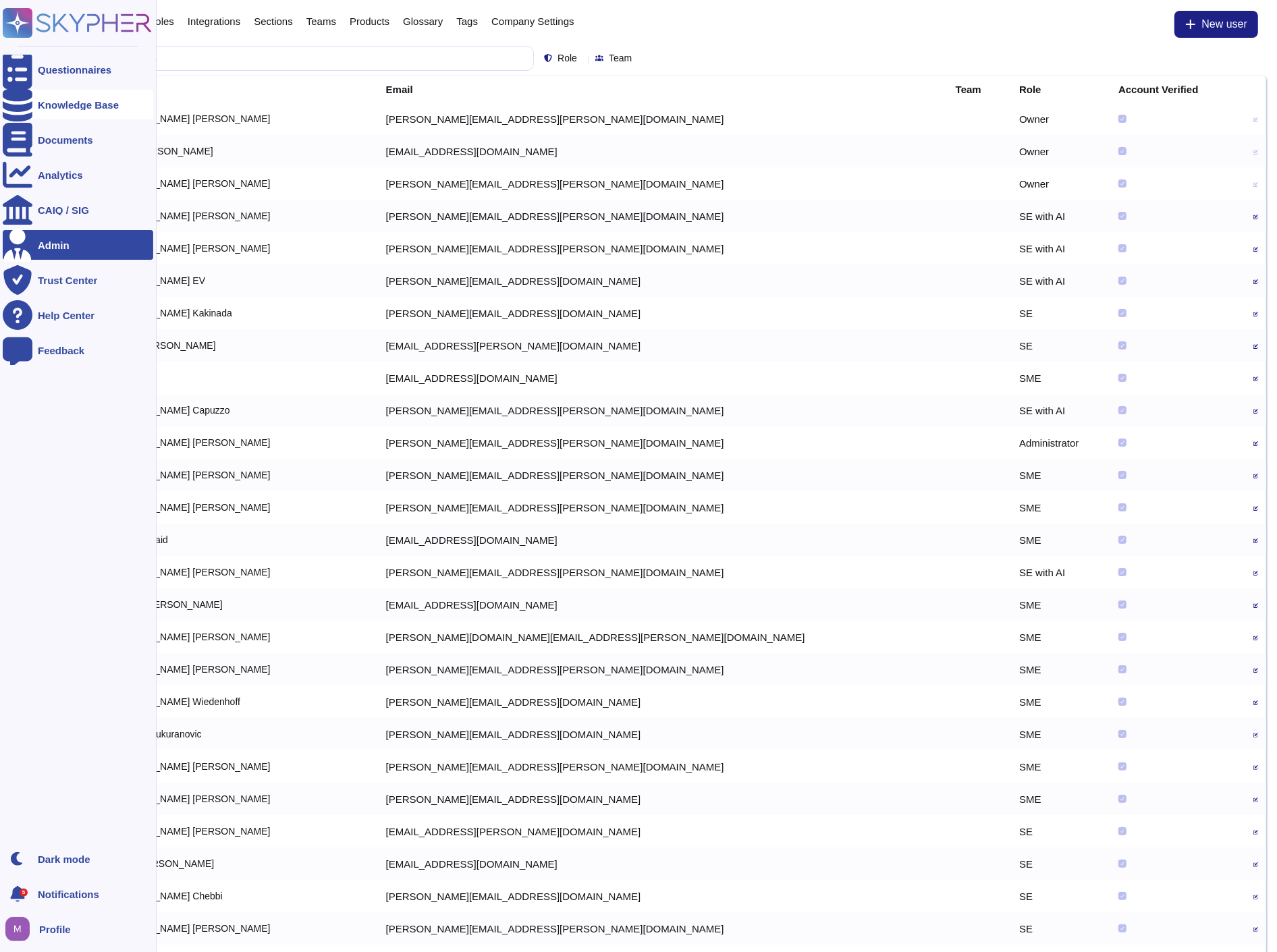
click at [25, 106] on icon at bounding box center [17, 105] width 29 height 34
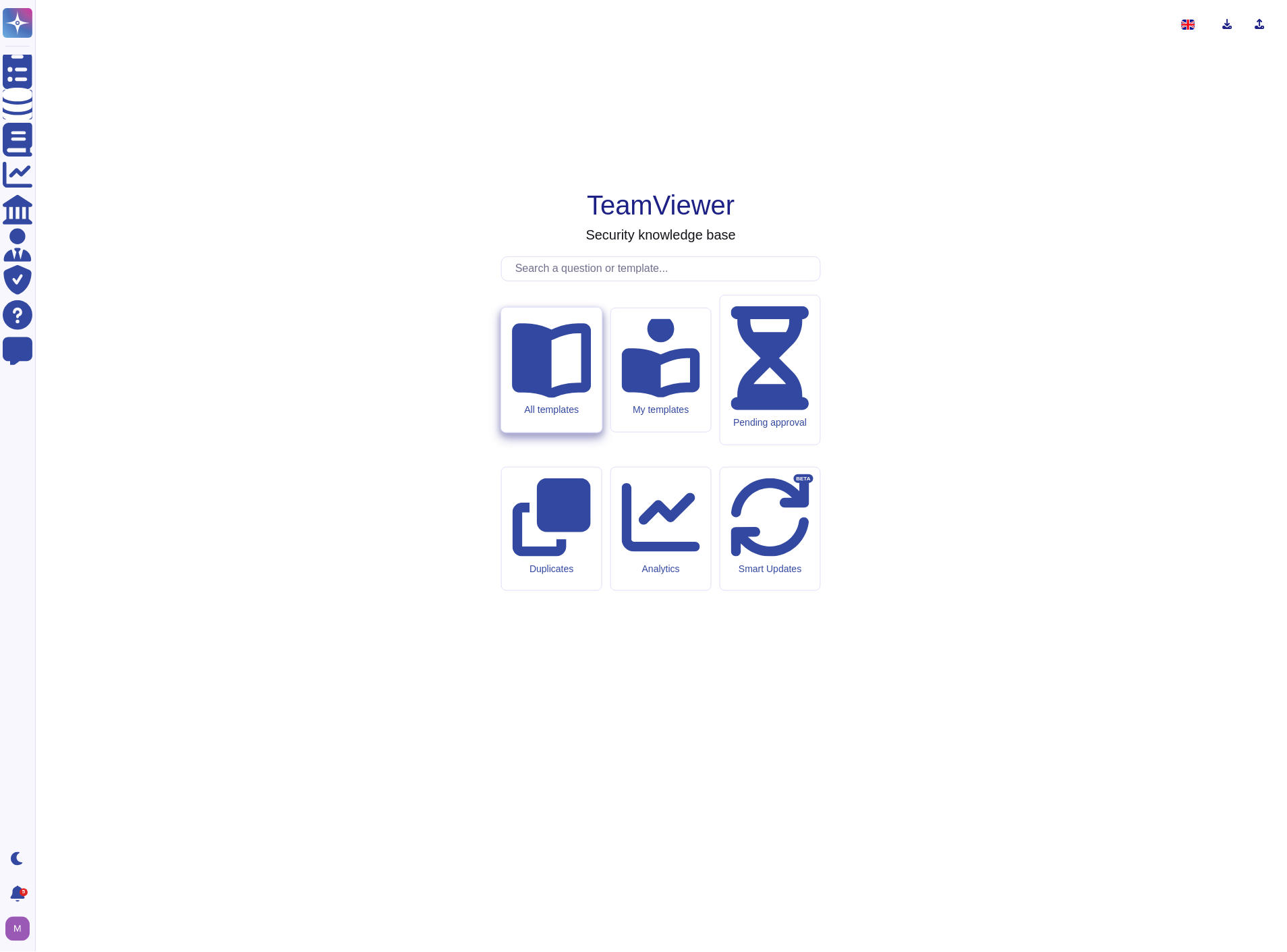
click at [517, 432] on div "All templates" at bounding box center [552, 370] width 100 height 125
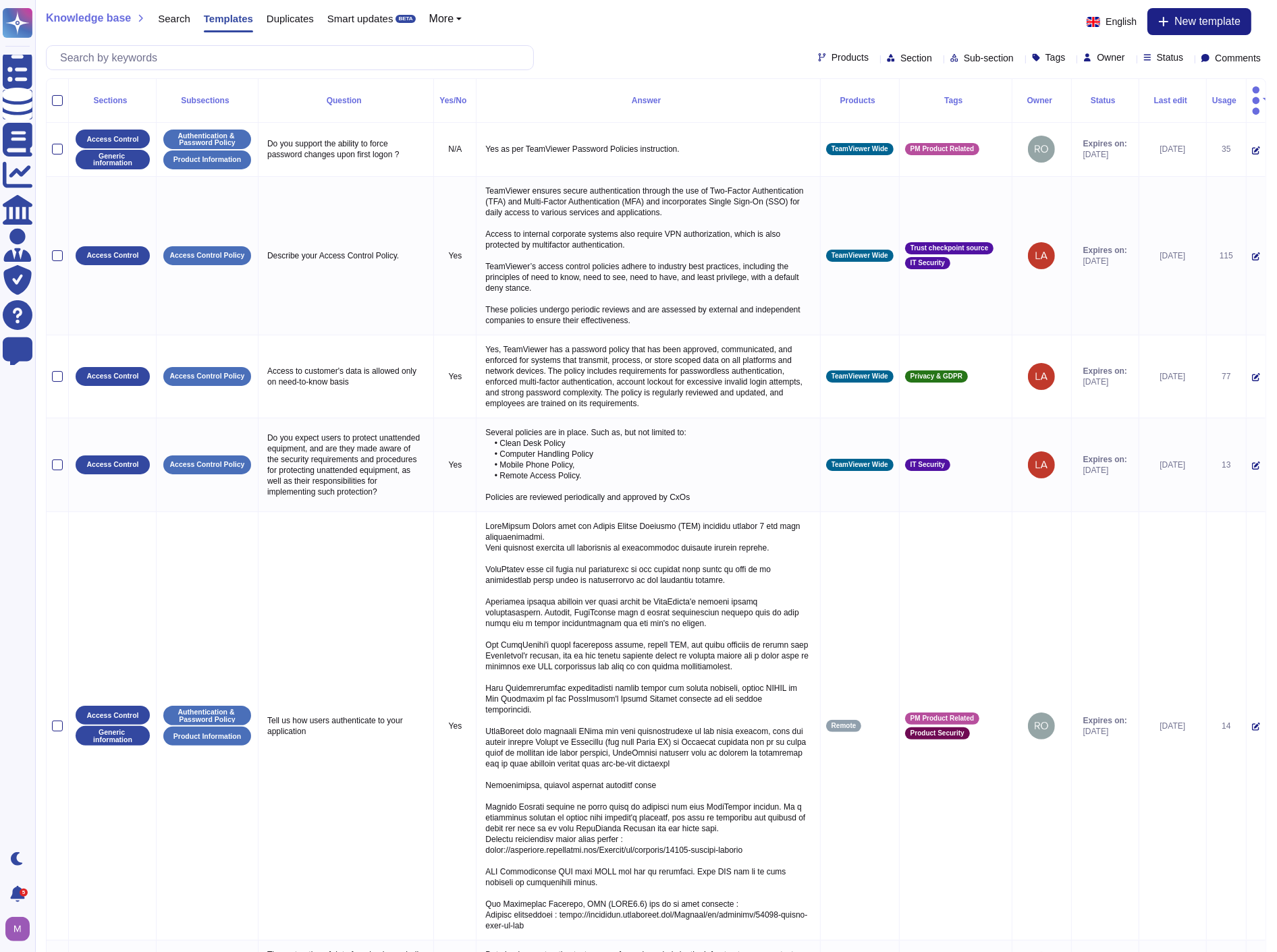
click at [1096, 58] on span "Owner" at bounding box center [1109, 58] width 27 height 9
click at [1144, 54] on icon at bounding box center [1147, 57] width 9 height 9
click at [1158, 149] on div "Expired" at bounding box center [1212, 158] width 113 height 30
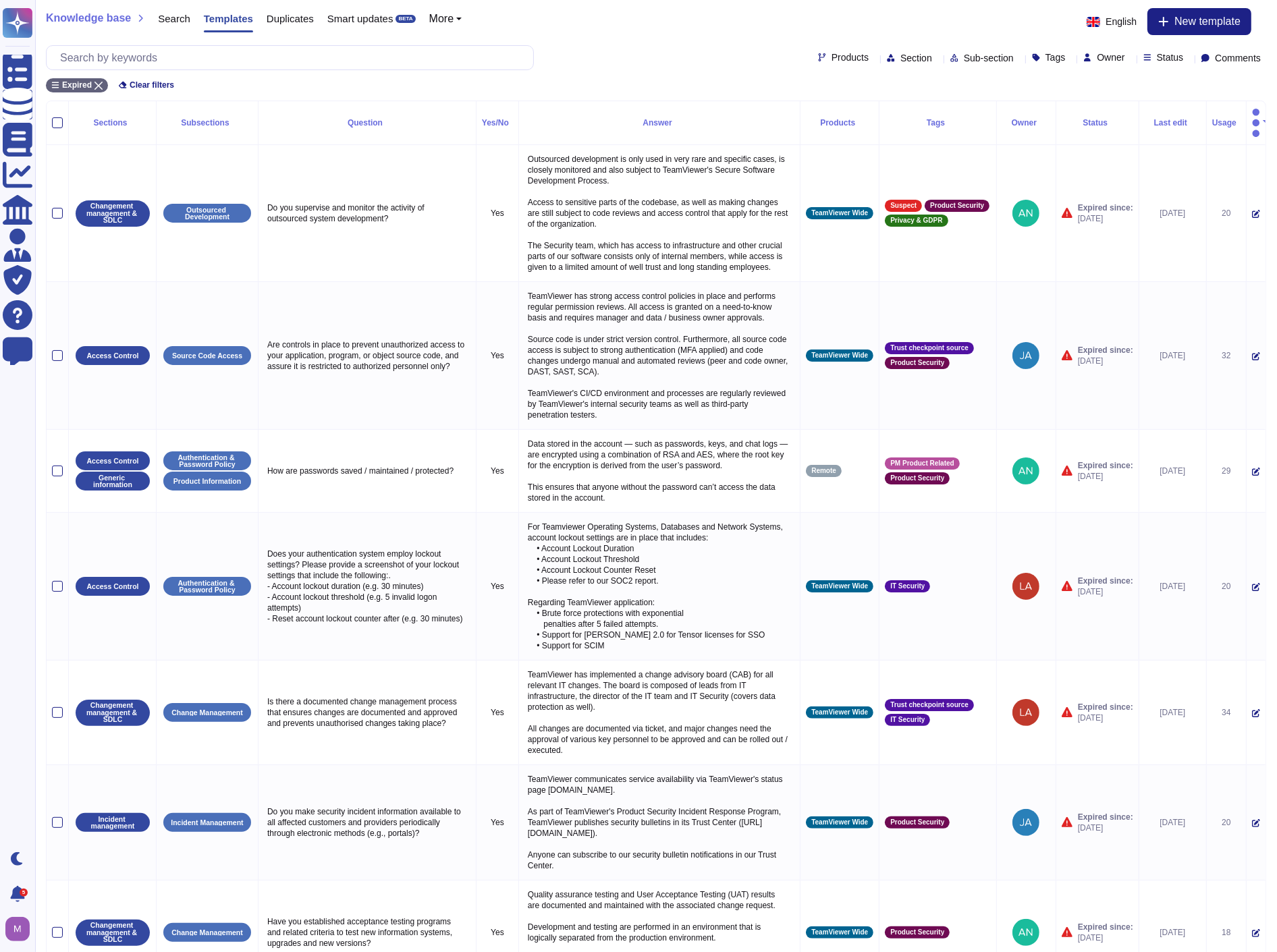
click at [673, 32] on div "Knowledge base Search Templates Duplicates Smart updates BETA More English New …" at bounding box center [655, 22] width 1220 height 27
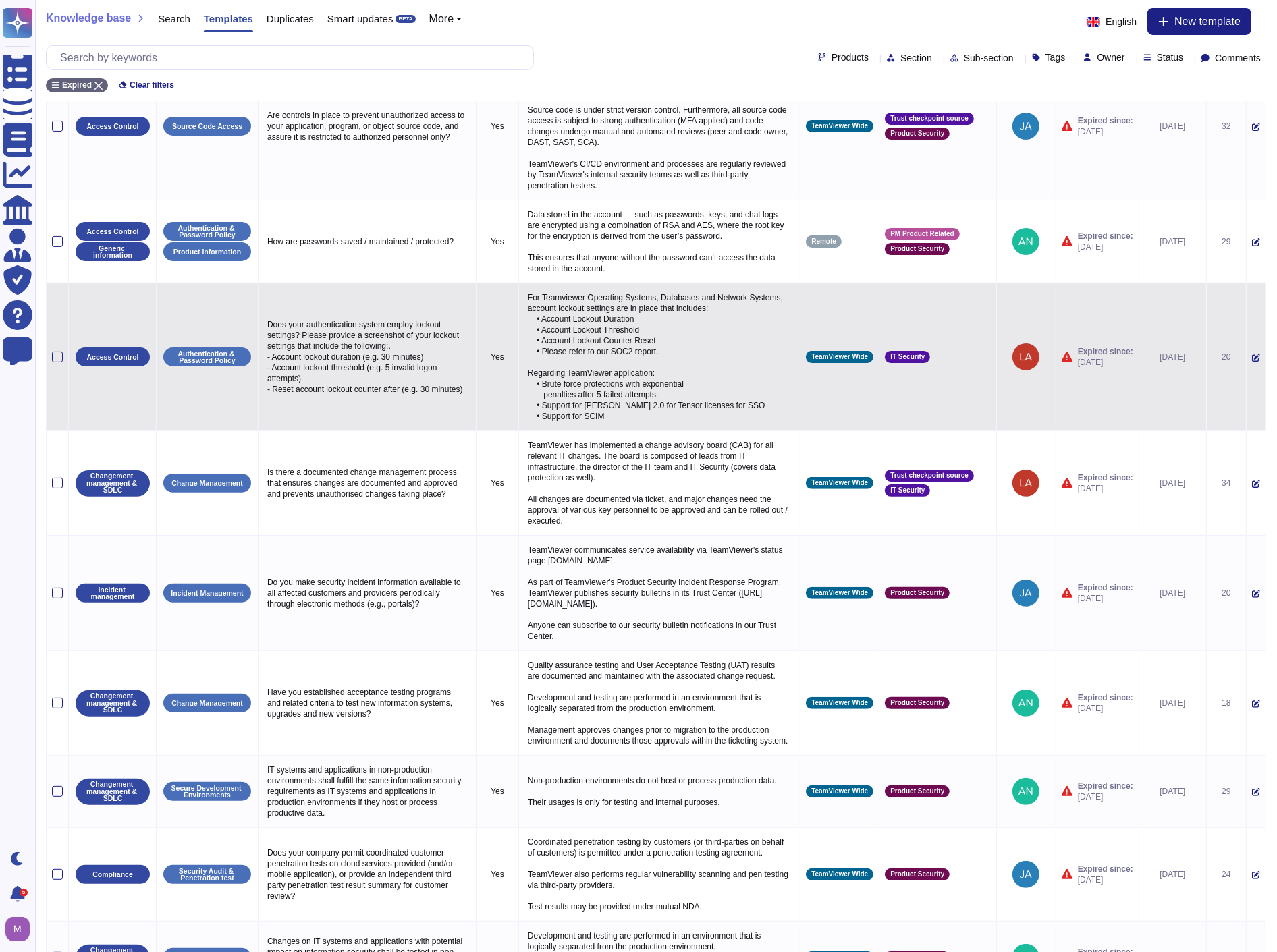
scroll to position [341, 0]
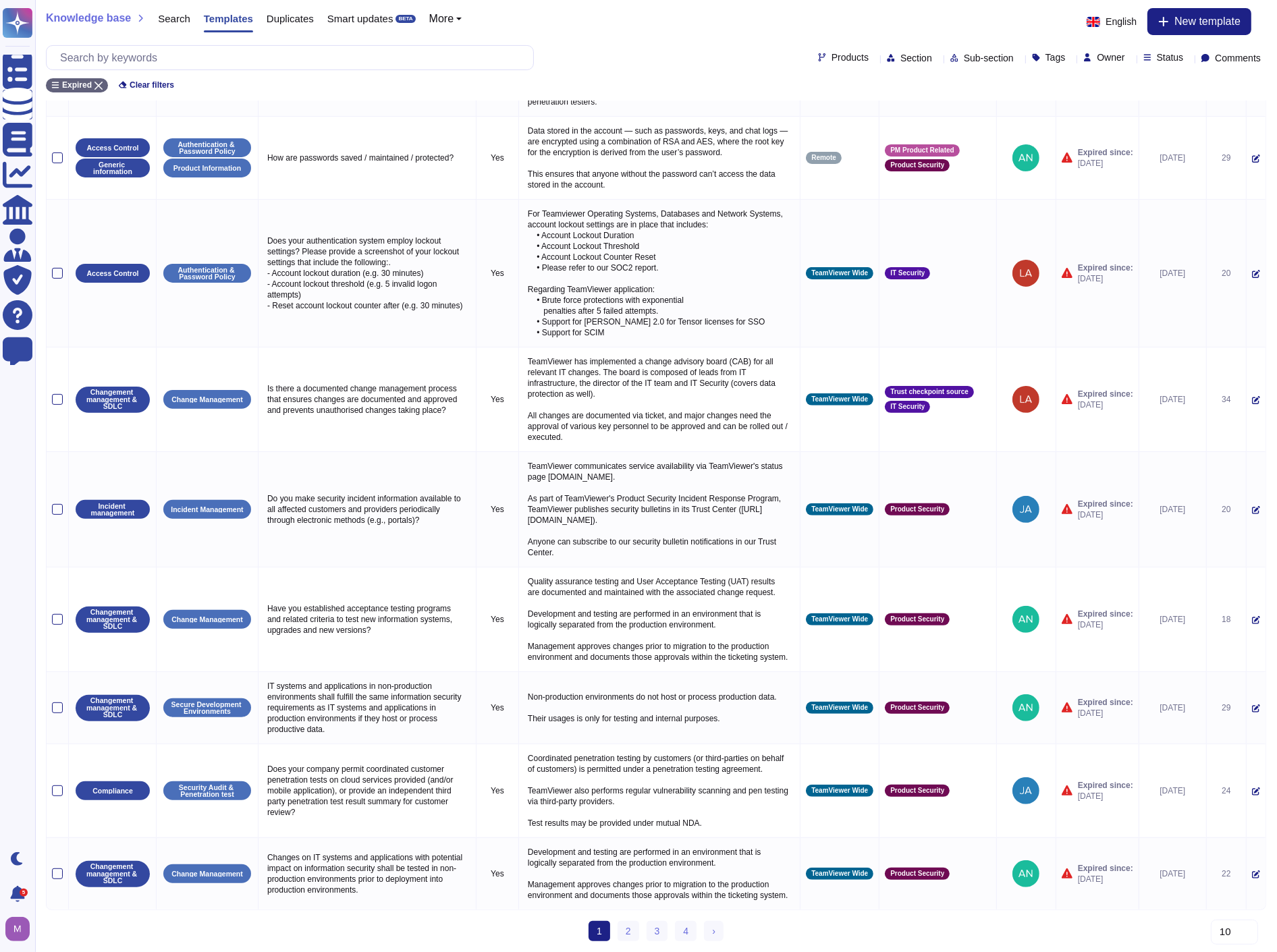
click at [1228, 932] on select "10 20 30" at bounding box center [1234, 932] width 47 height 25
click at [1211, 944] on select "10 20 30" at bounding box center [1234, 932] width 47 height 25
select select "30"
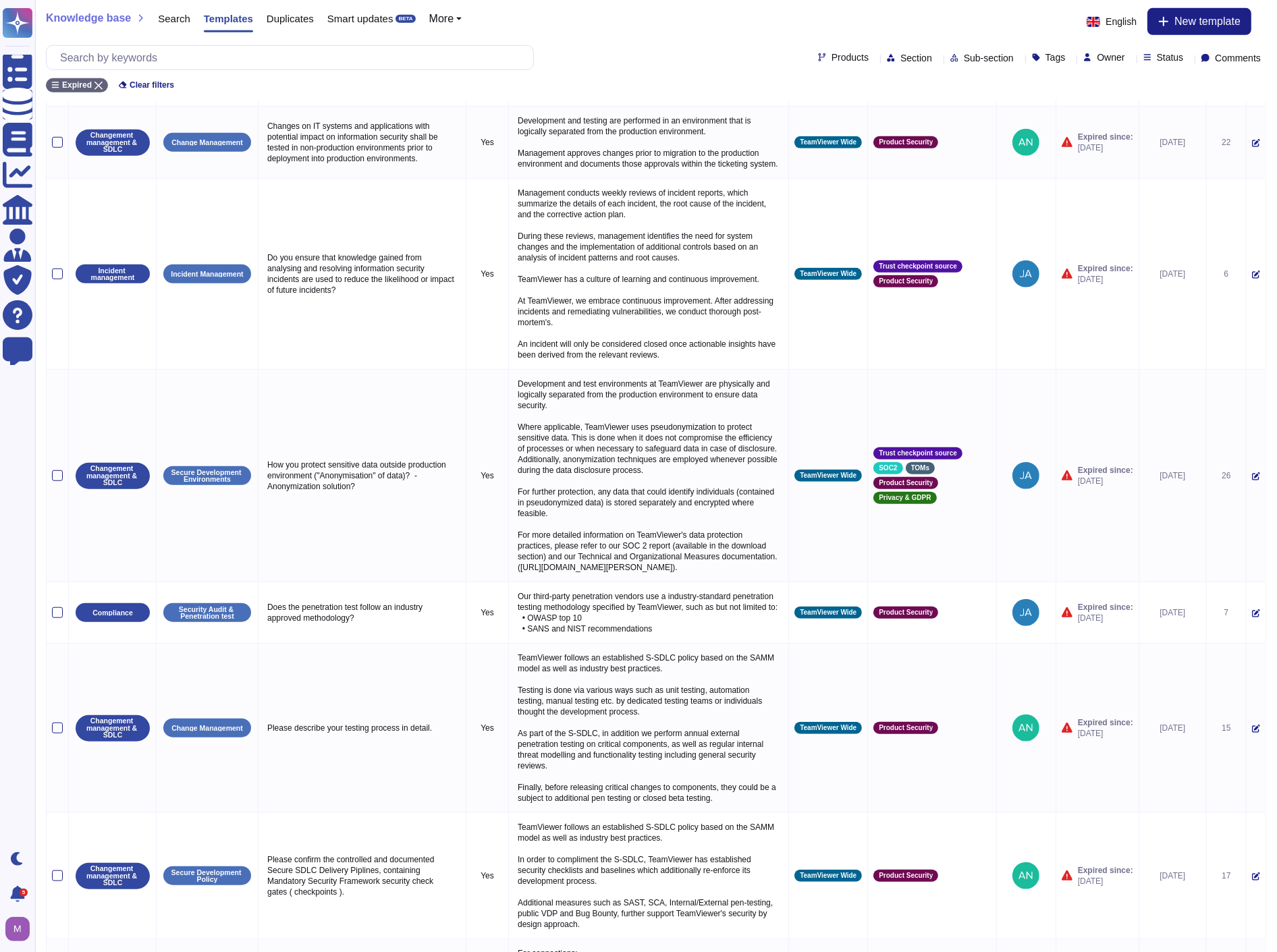
scroll to position [2230, 0]
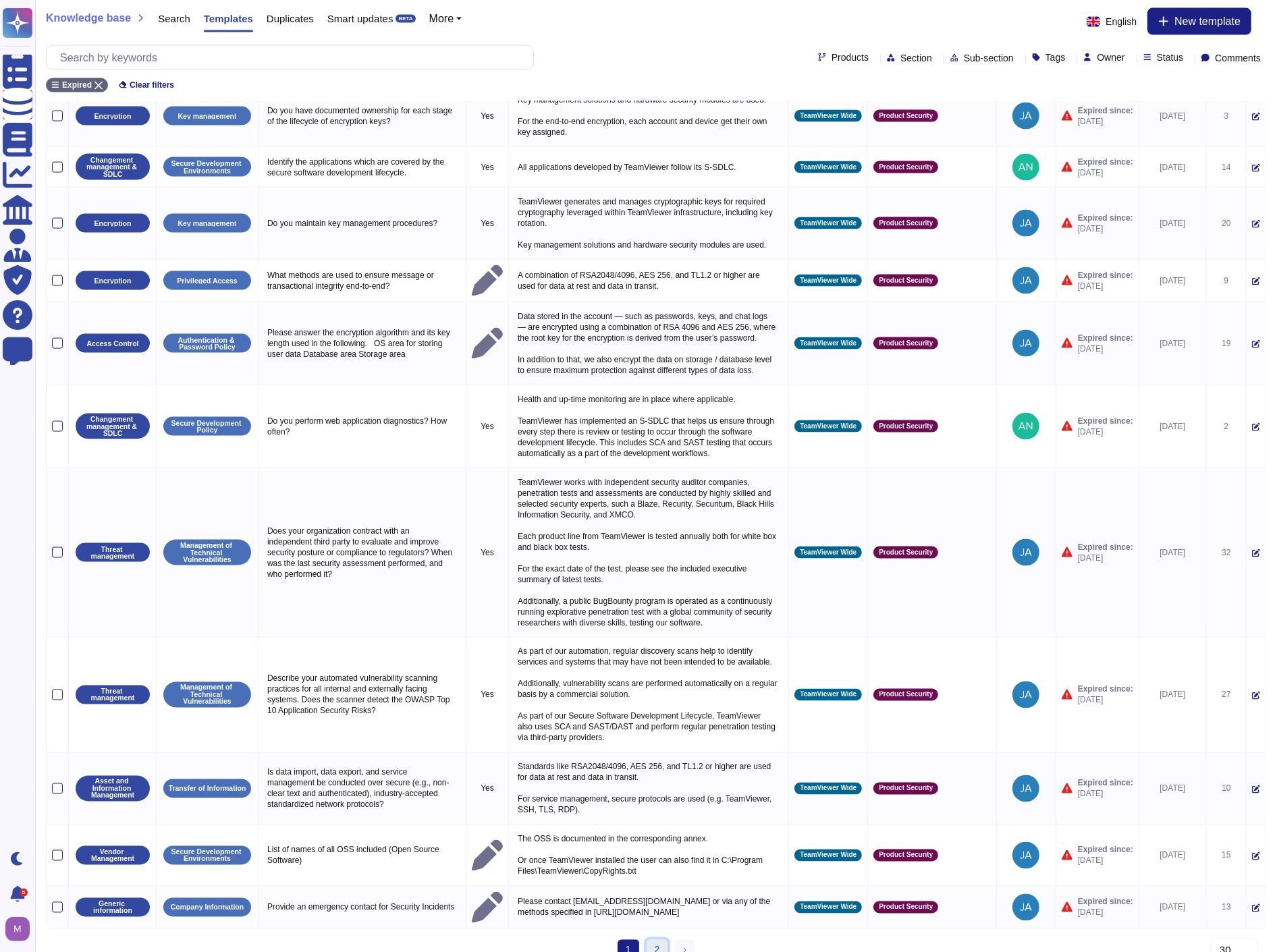
click at [657, 940] on link "2" at bounding box center [657, 949] width 22 height 20
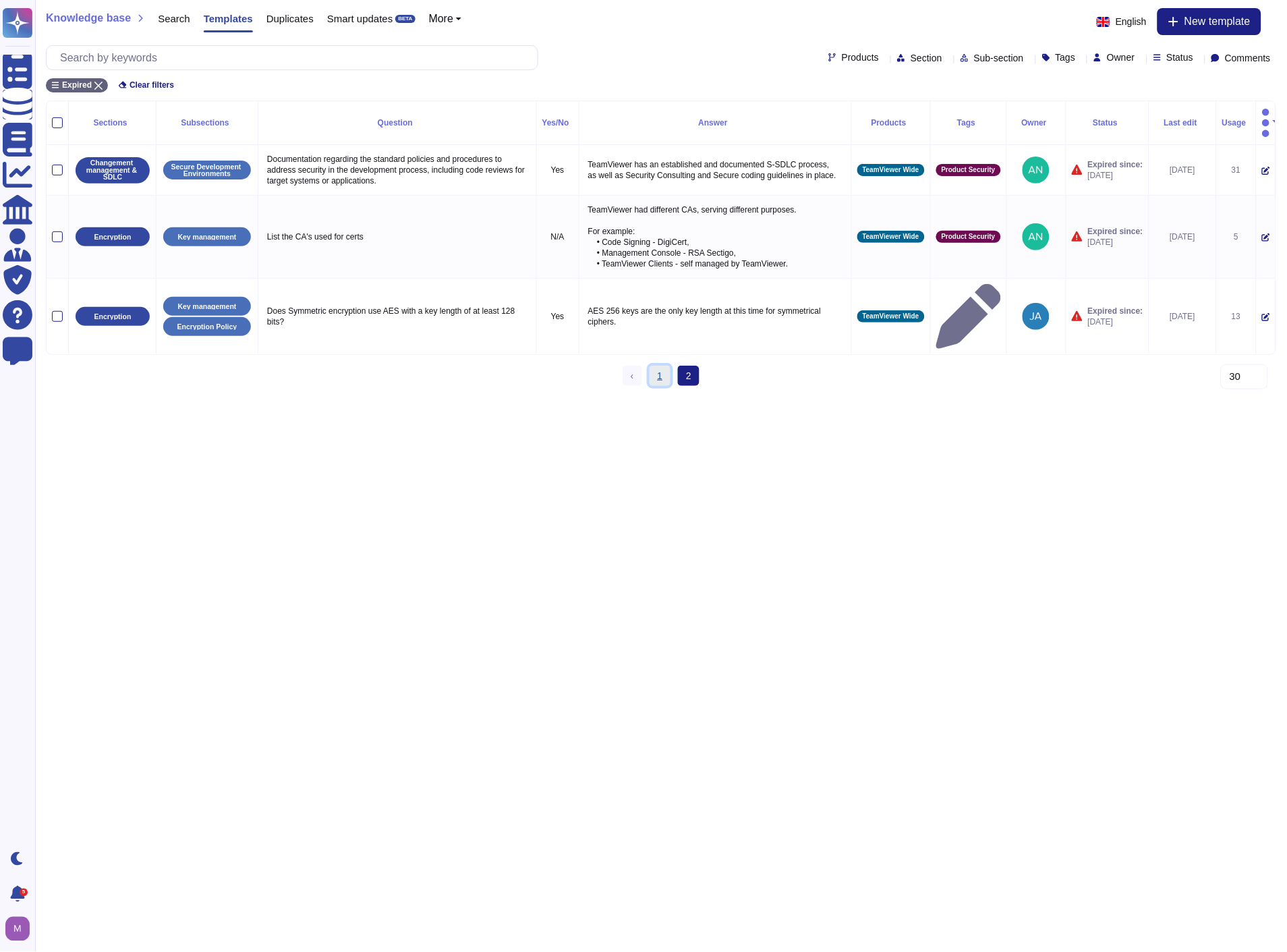
click at [653, 365] on link "1" at bounding box center [661, 375] width 22 height 20
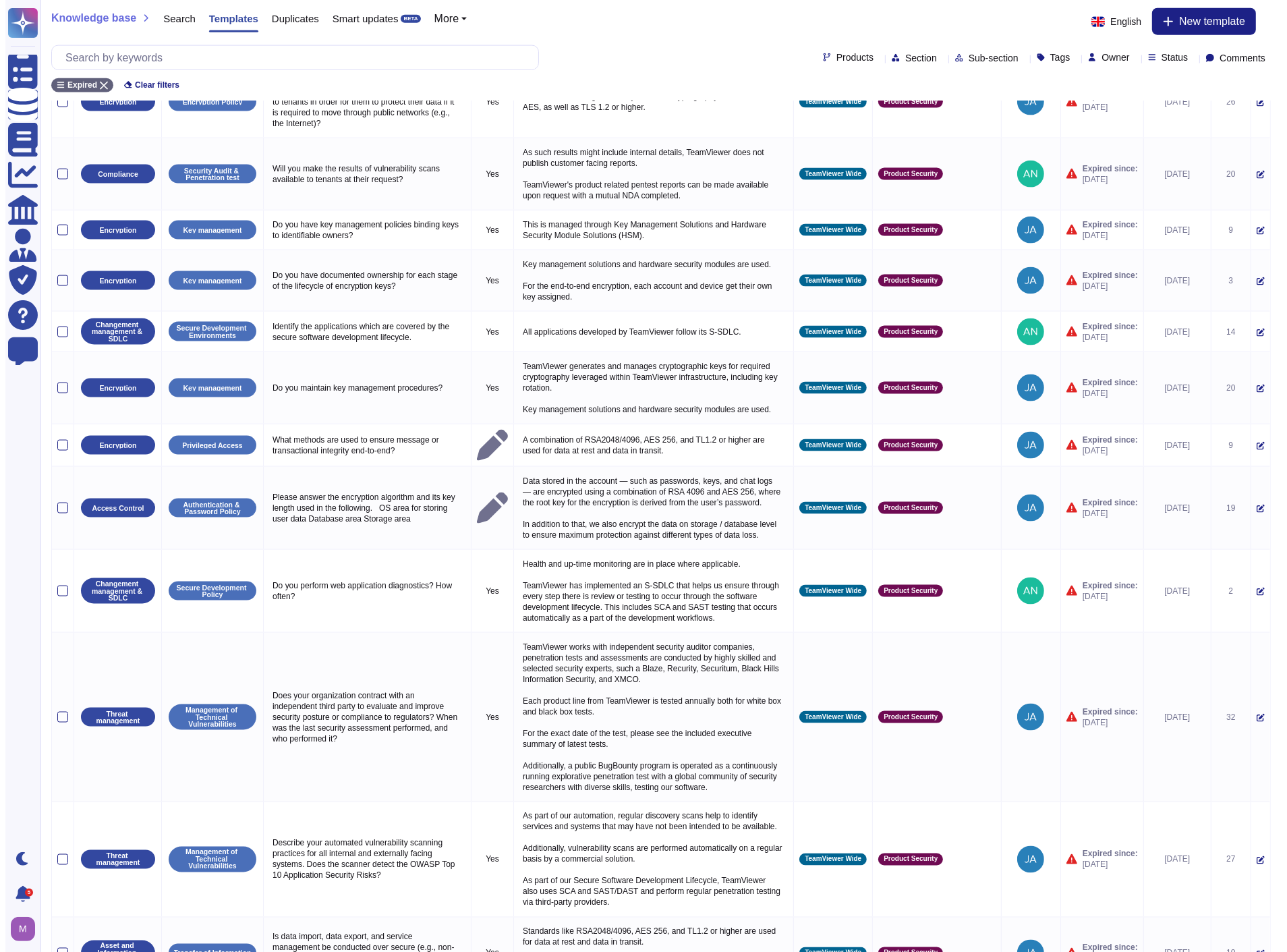
scroll to position [2230, 0]
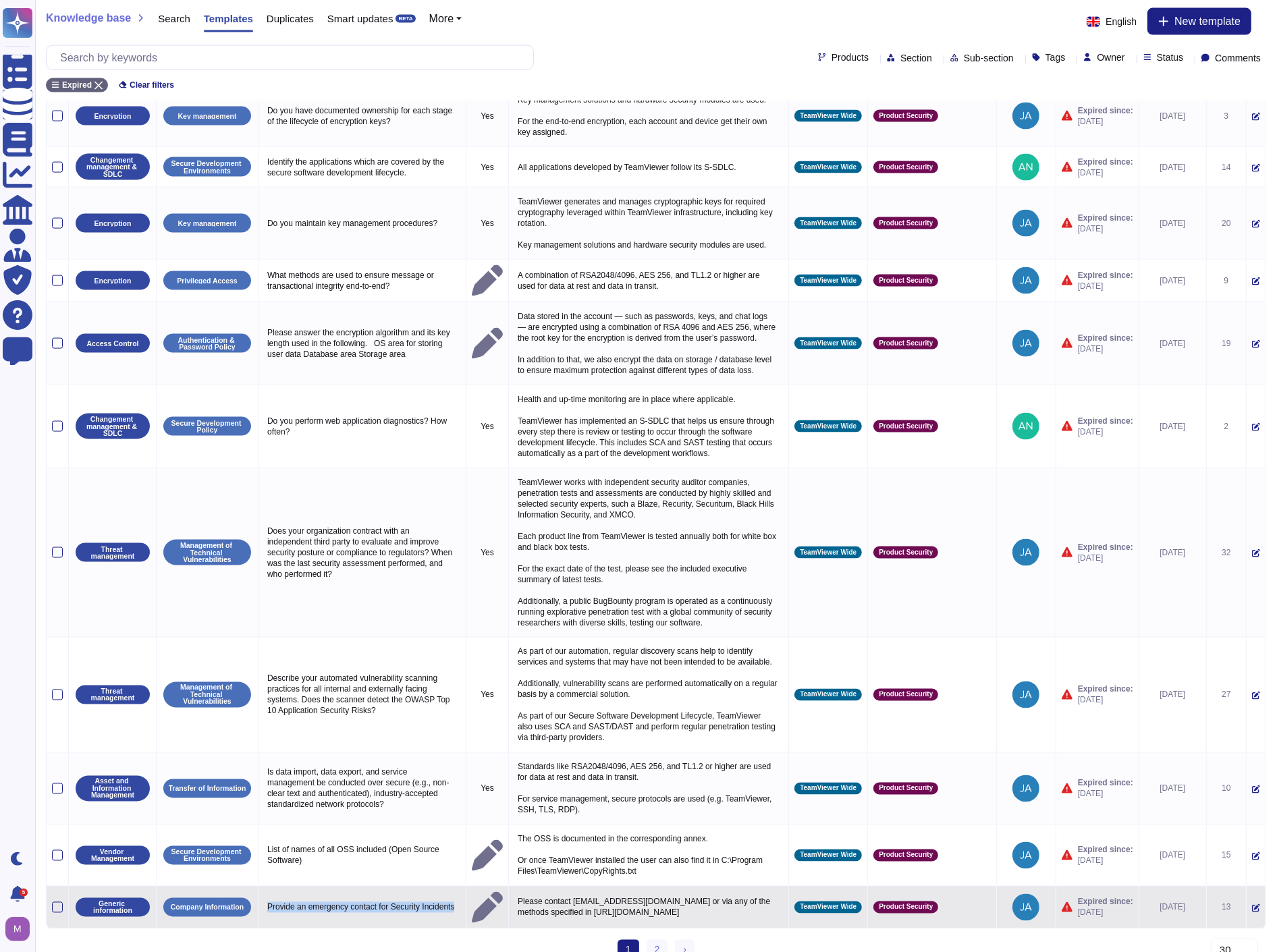
drag, startPoint x: 369, startPoint y: 898, endPoint x: 257, endPoint y: 865, distance: 116.8
click at [258, 887] on td "Provide an emergency contact for Security Incidents" at bounding box center [363, 908] width 208 height 43
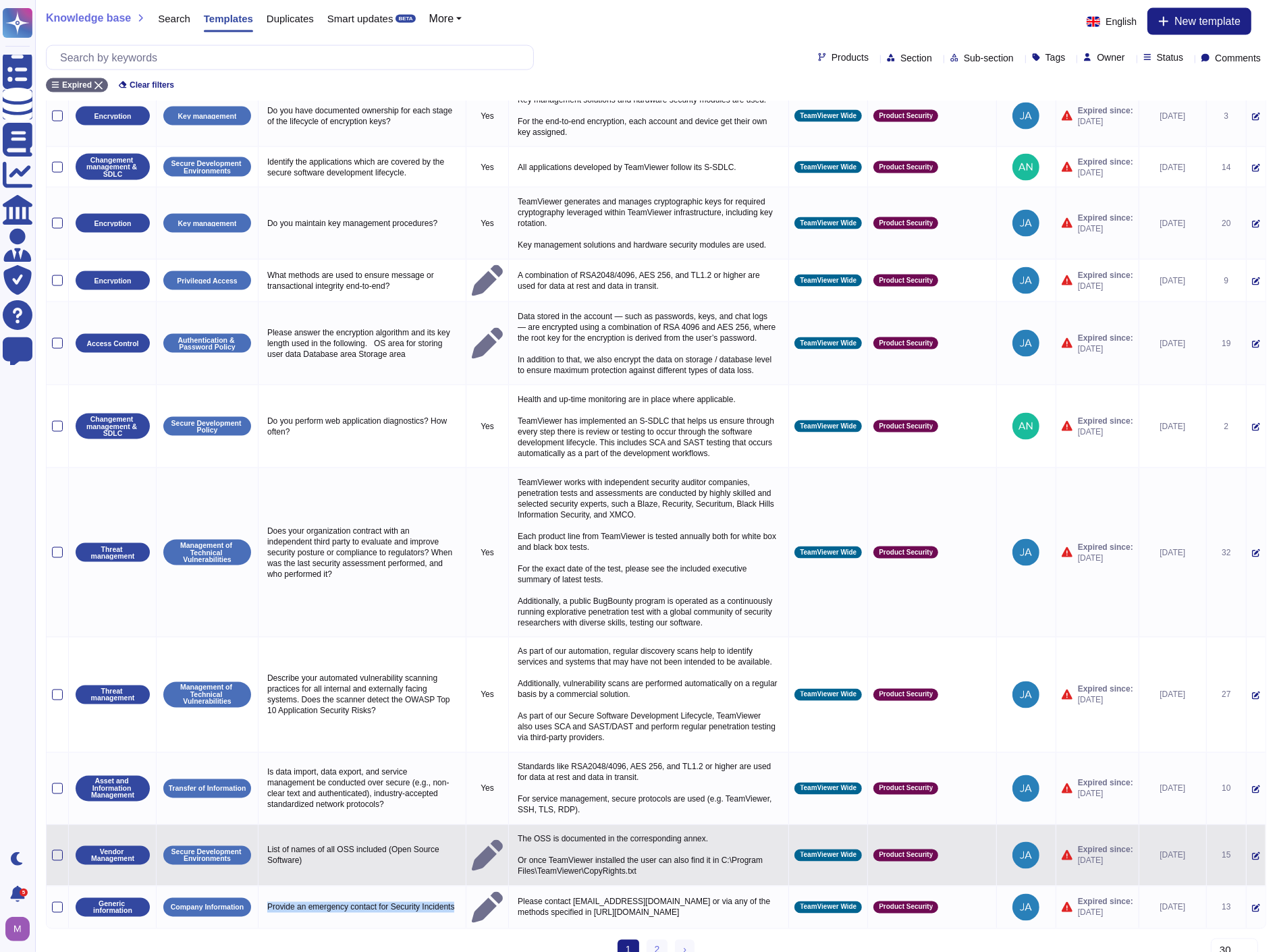
copy p "Provide an emergency contact for Security Incidents"
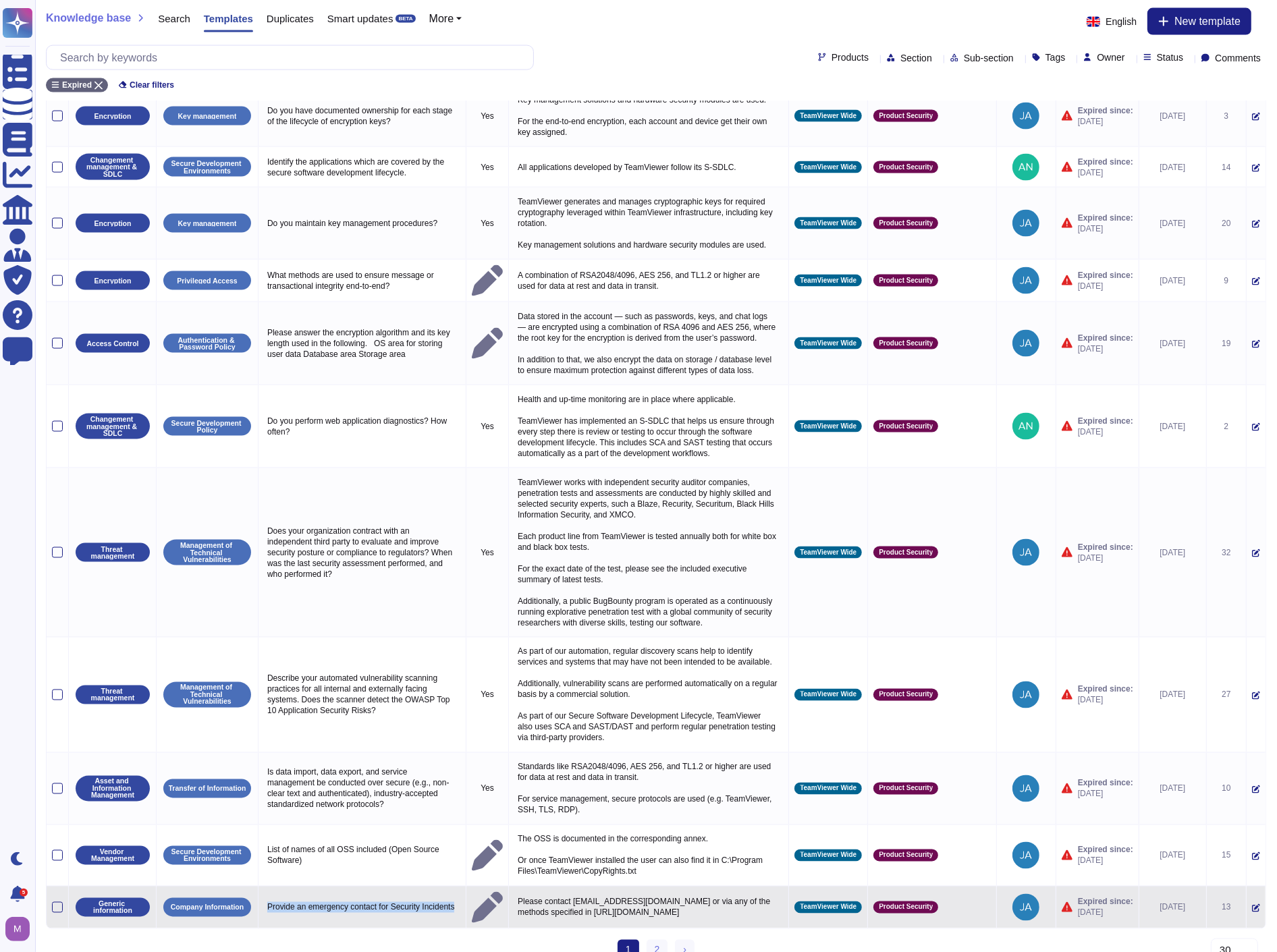
drag, startPoint x: 727, startPoint y: 894, endPoint x: 498, endPoint y: 875, distance: 229.8
click at [509, 887] on td "Please contact [EMAIL_ADDRESS][DOMAIN_NAME] or via any of the methods specified…" at bounding box center [649, 908] width 280 height 43
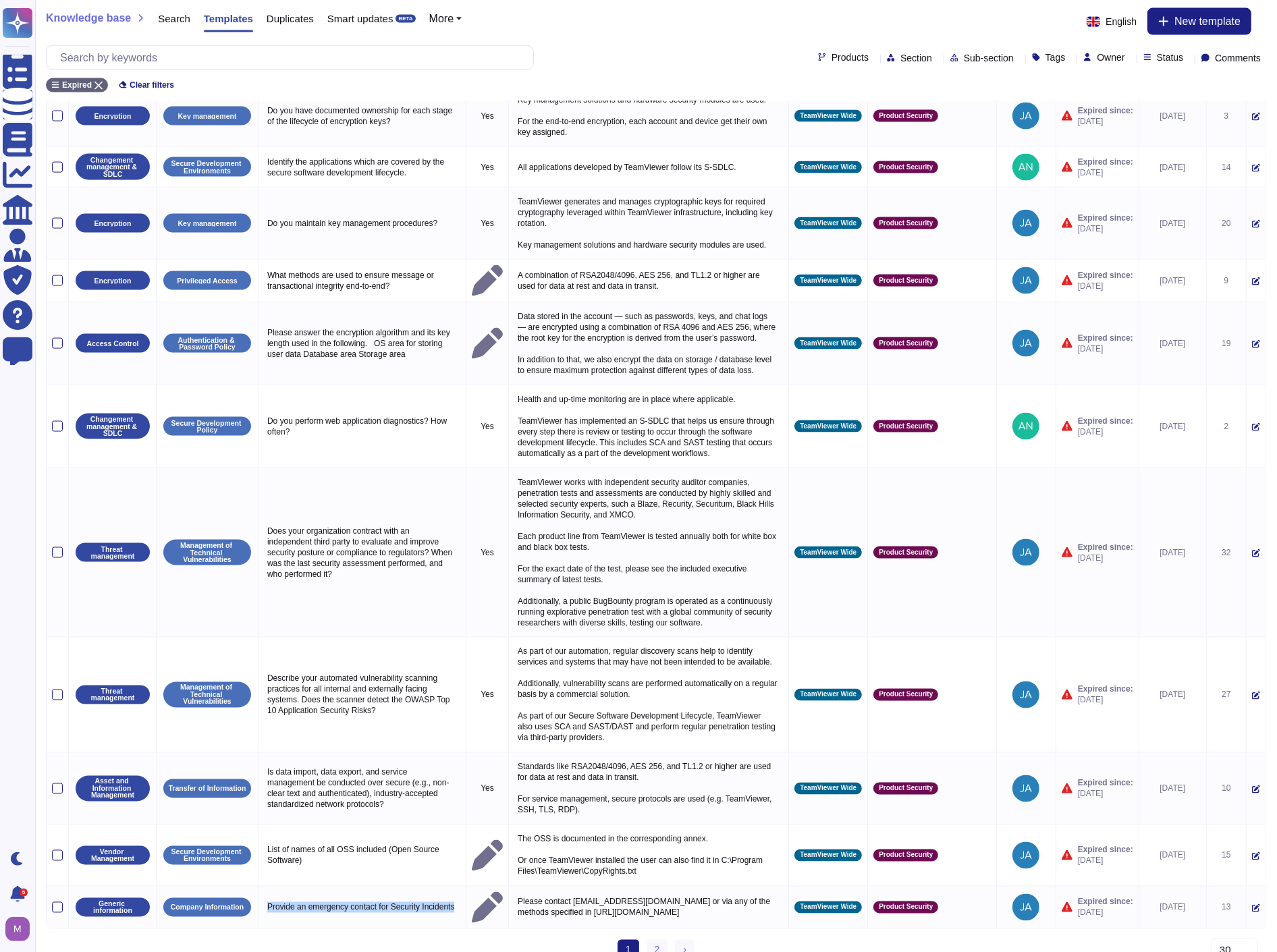
copy p "Please contact [EMAIL_ADDRESS][DOMAIN_NAME] or via any of the methods specified…"
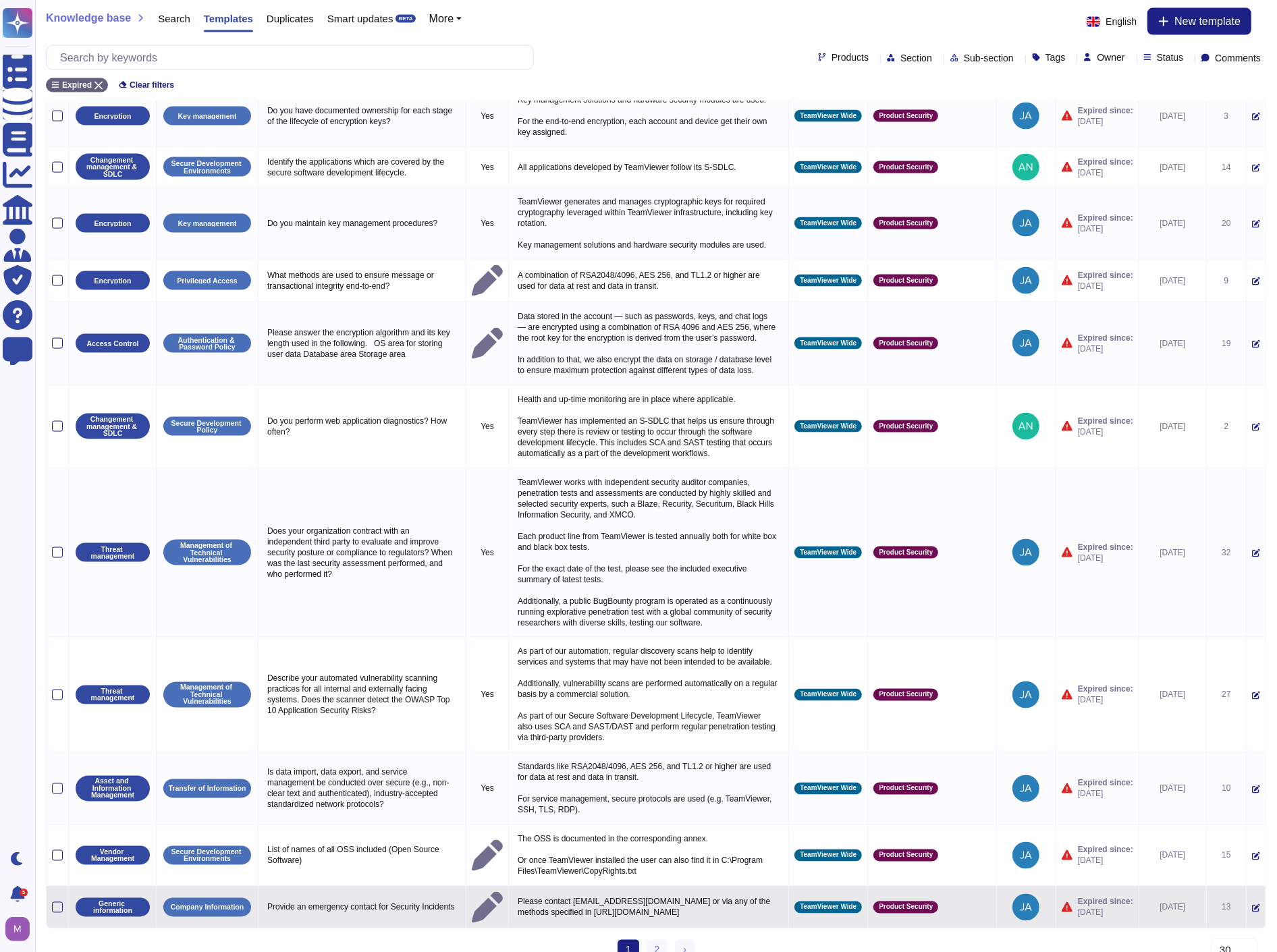
click at [1251, 904] on icon at bounding box center [1255, 908] width 9 height 9
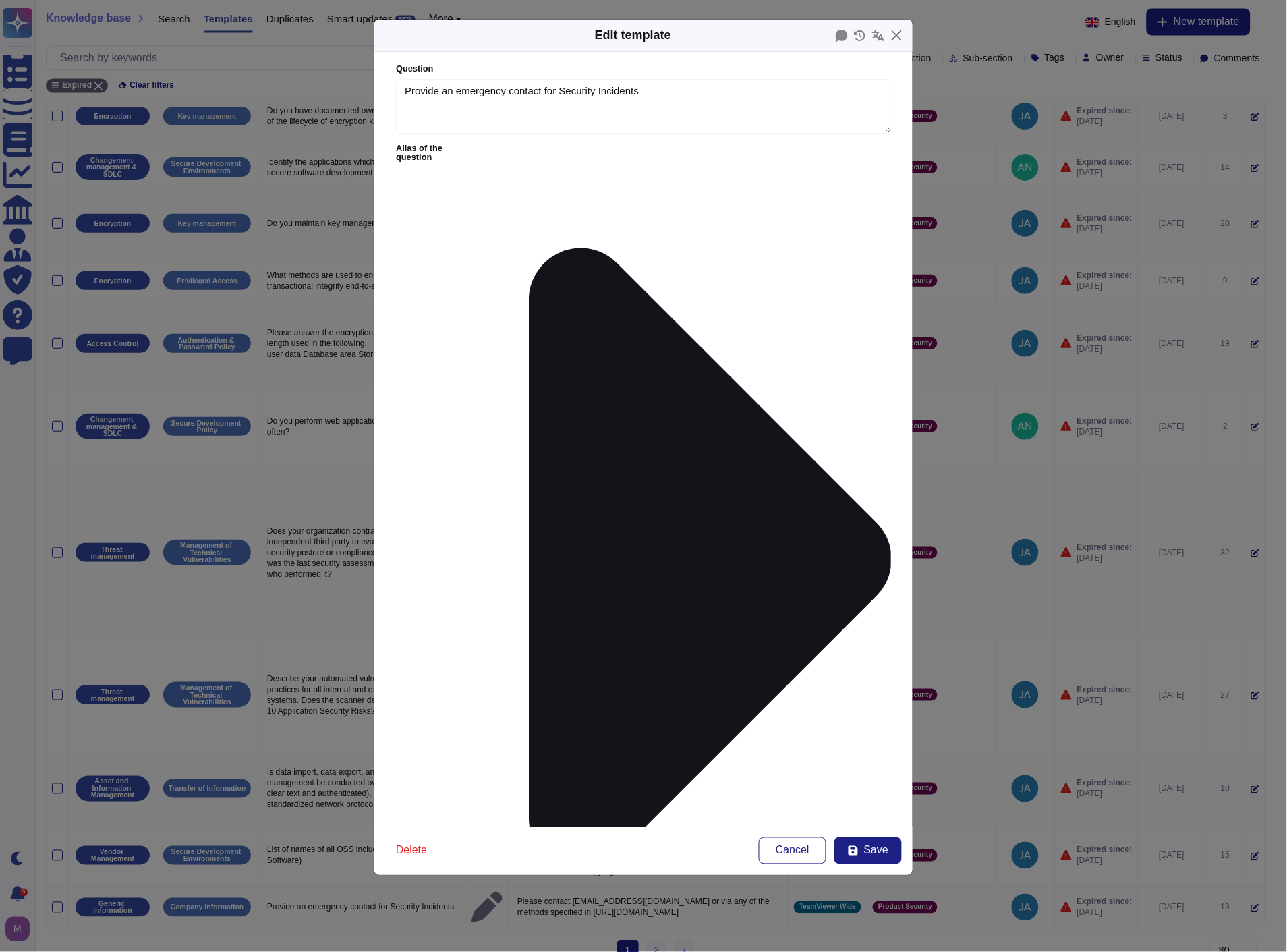
type textarea "Provide an emergency contact for Security Incidents"
type textarea "Please contact [EMAIL_ADDRESS][DOMAIN_NAME] or via any of the methods specified…"
click at [487, 640] on div "Every year" at bounding box center [485, 645] width 146 height 12
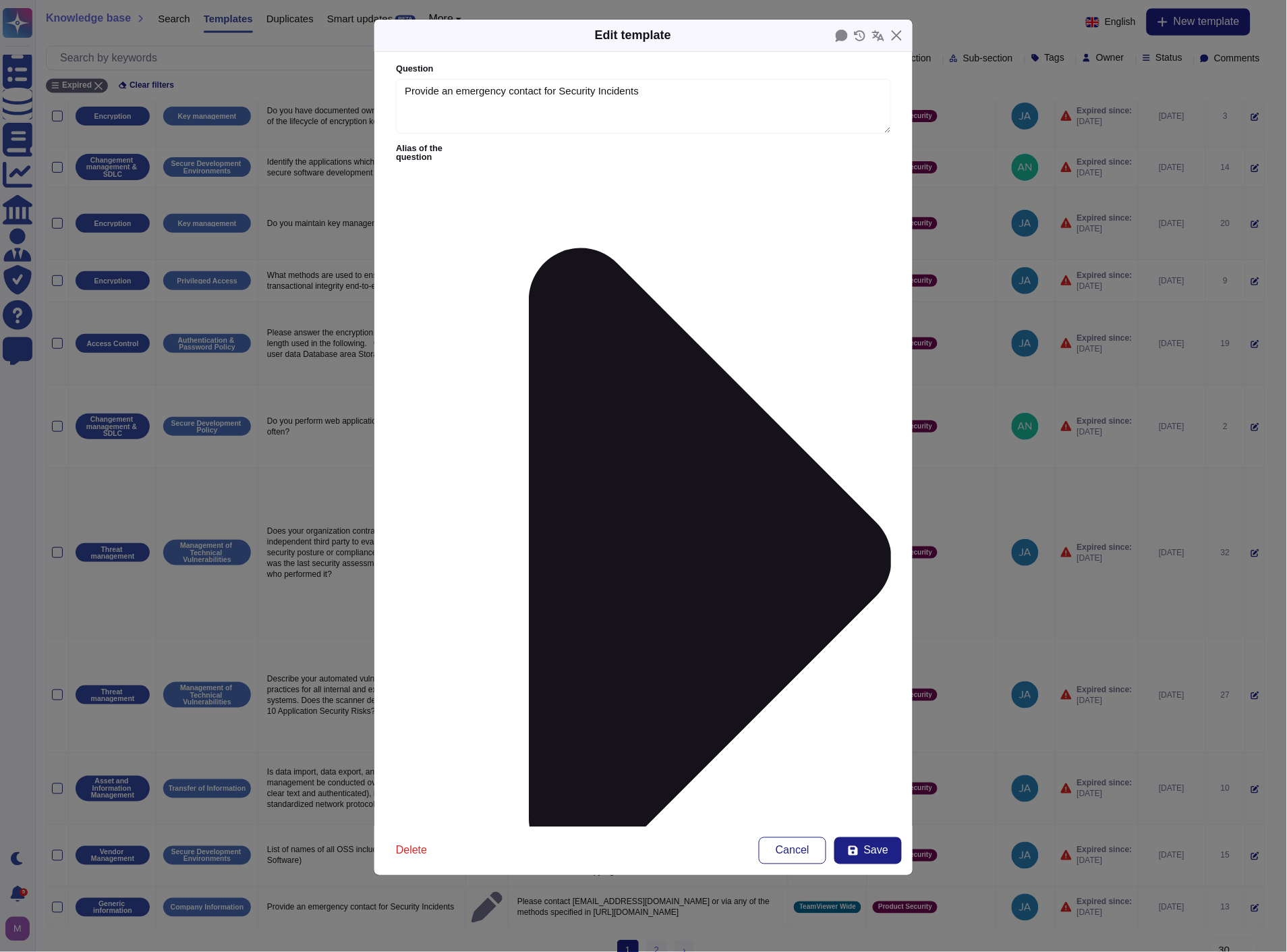
click at [490, 575] on div "From [DATE]" at bounding box center [467, 576] width 109 height 12
click at [866, 845] on span "Save" at bounding box center [876, 850] width 25 height 10
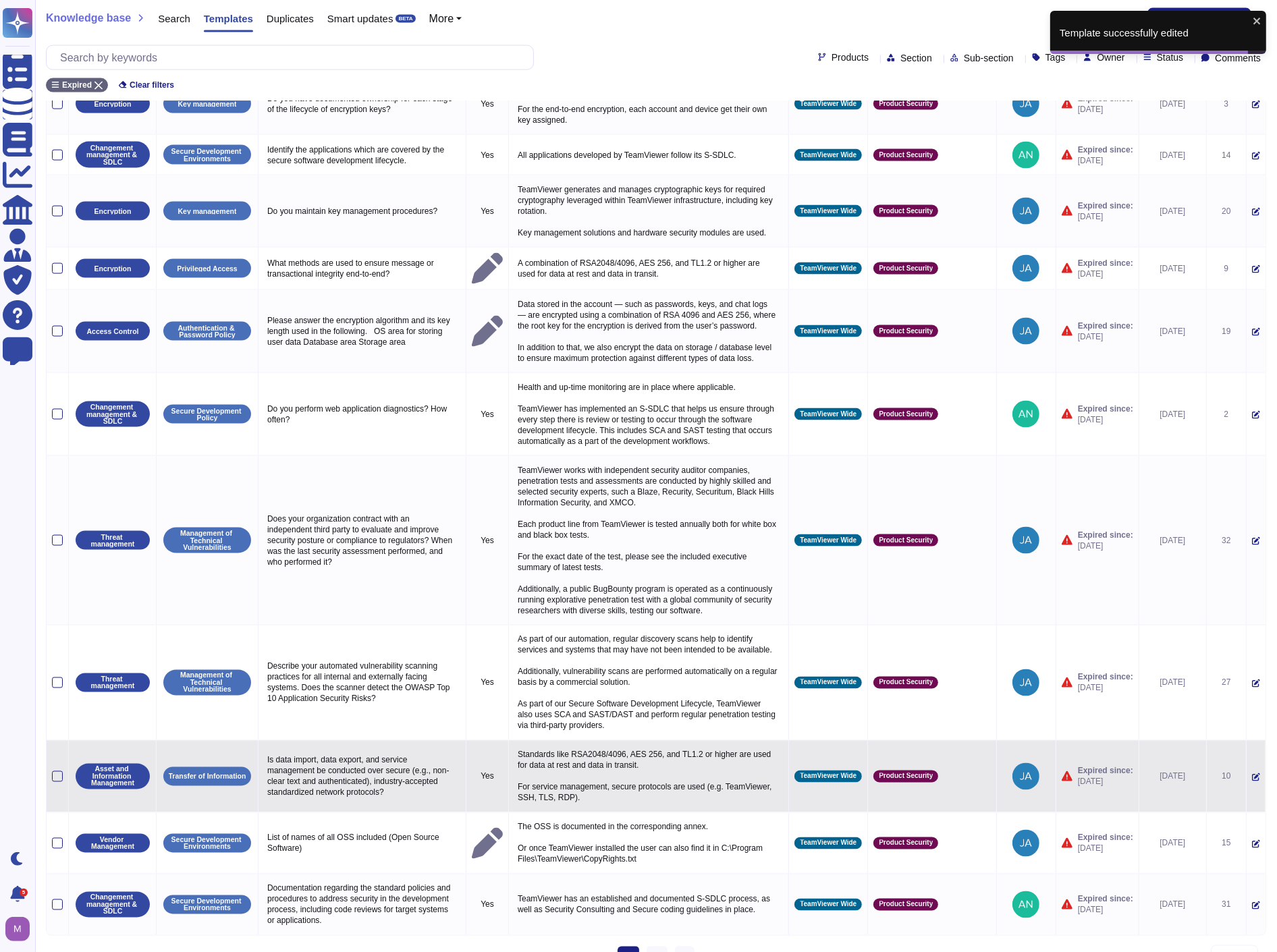
scroll to position [2251, 0]
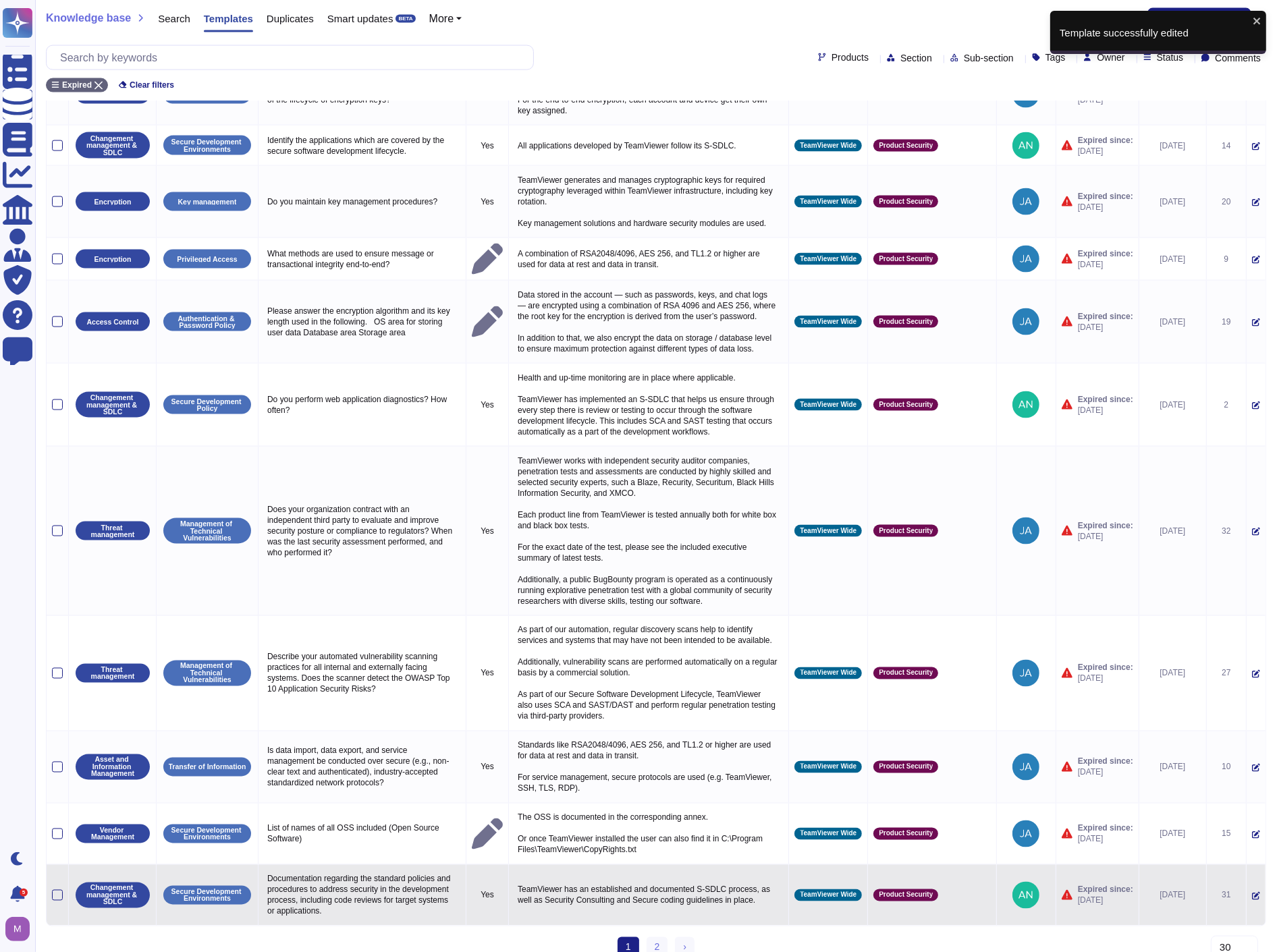
click at [417, 871] on p "Documentation regarding the standard policies and procedures to address securit…" at bounding box center [362, 895] width 196 height 50
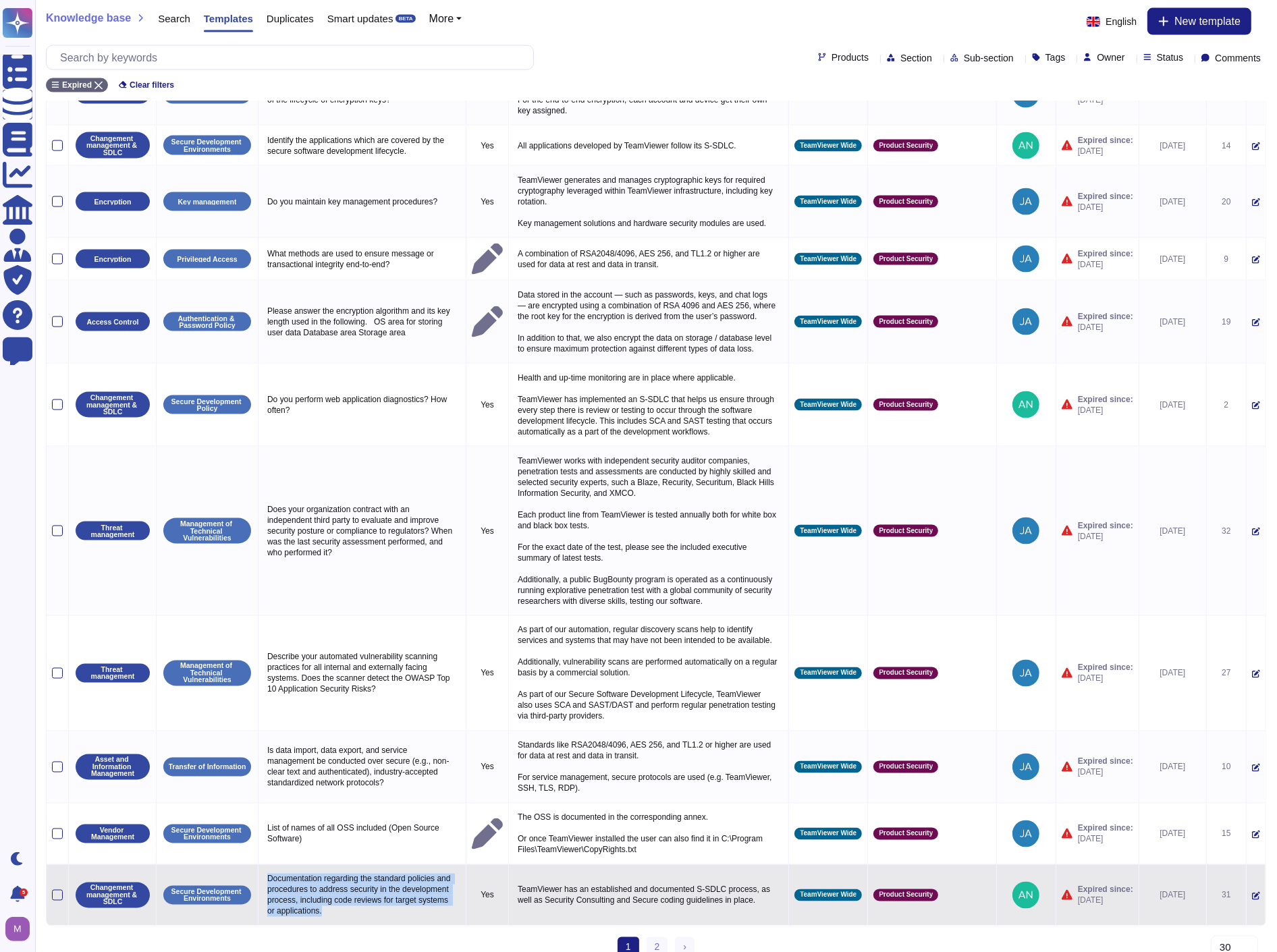
drag, startPoint x: 267, startPoint y: 852, endPoint x: 422, endPoint y: 885, distance: 158.5
click at [422, 885] on p "Documentation regarding the standard policies and procedures to address securit…" at bounding box center [362, 895] width 196 height 50
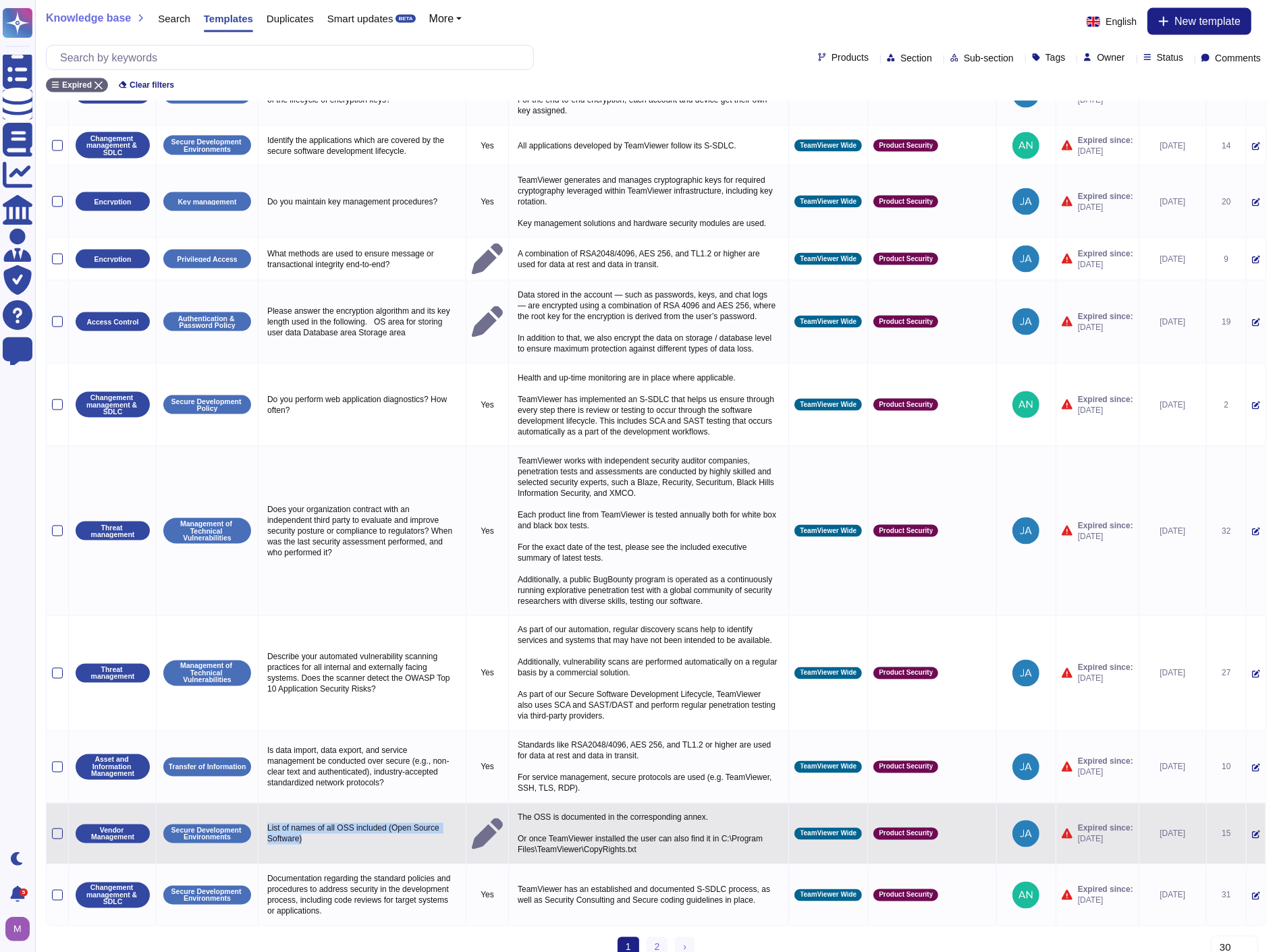
drag, startPoint x: 377, startPoint y: 814, endPoint x: 264, endPoint y: 798, distance: 114.1
click at [264, 820] on p "List of names of all OSS included (Open Source Software)" at bounding box center [362, 834] width 196 height 28
copy p "List of names of all OSS included (Open Source Software)"
click at [58, 828] on div at bounding box center [57, 833] width 10 height 10
click at [0, 0] on input "checkbox" at bounding box center [0, 0] width 0 height 0
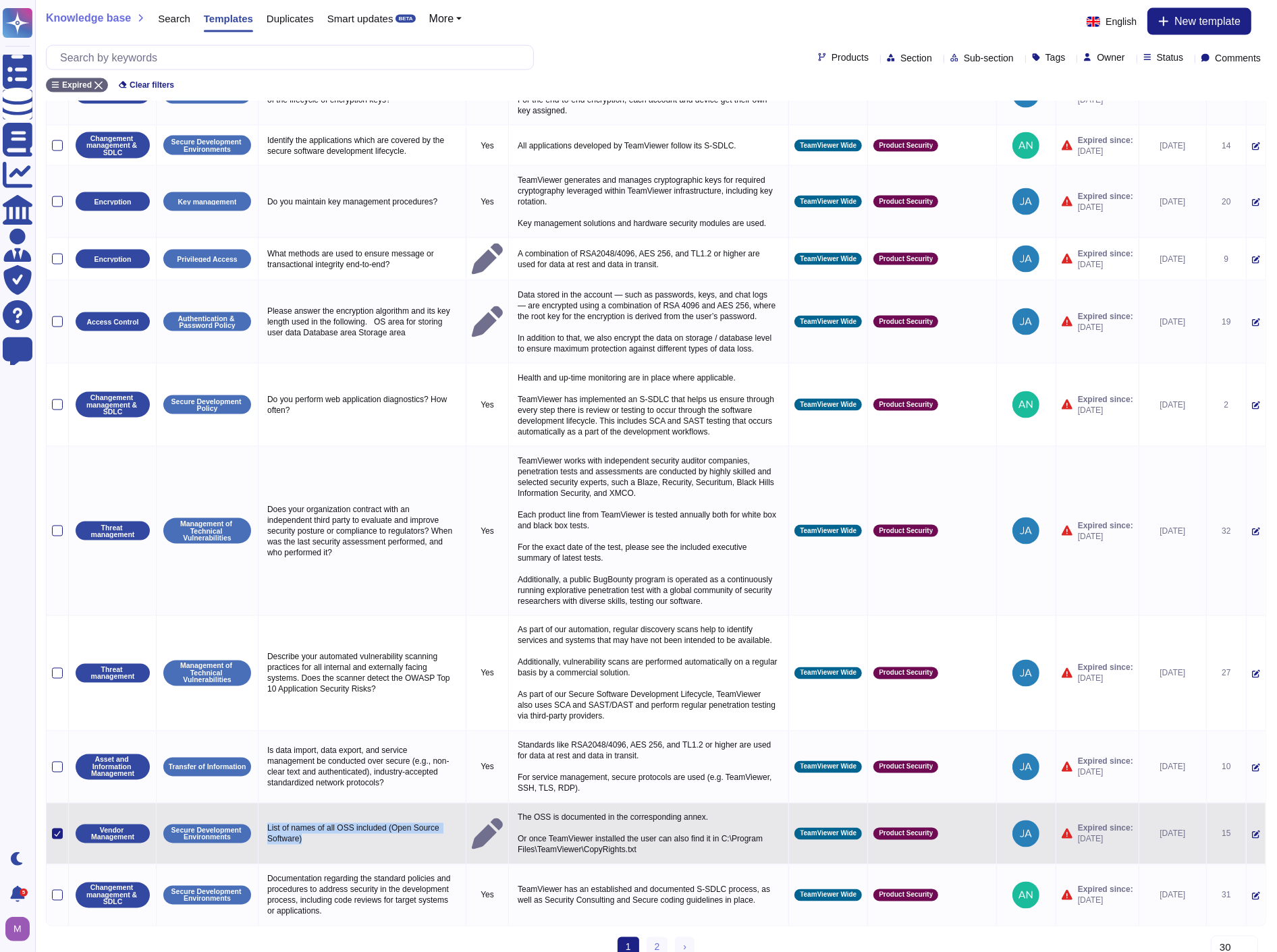
scroll to position [2073, 0]
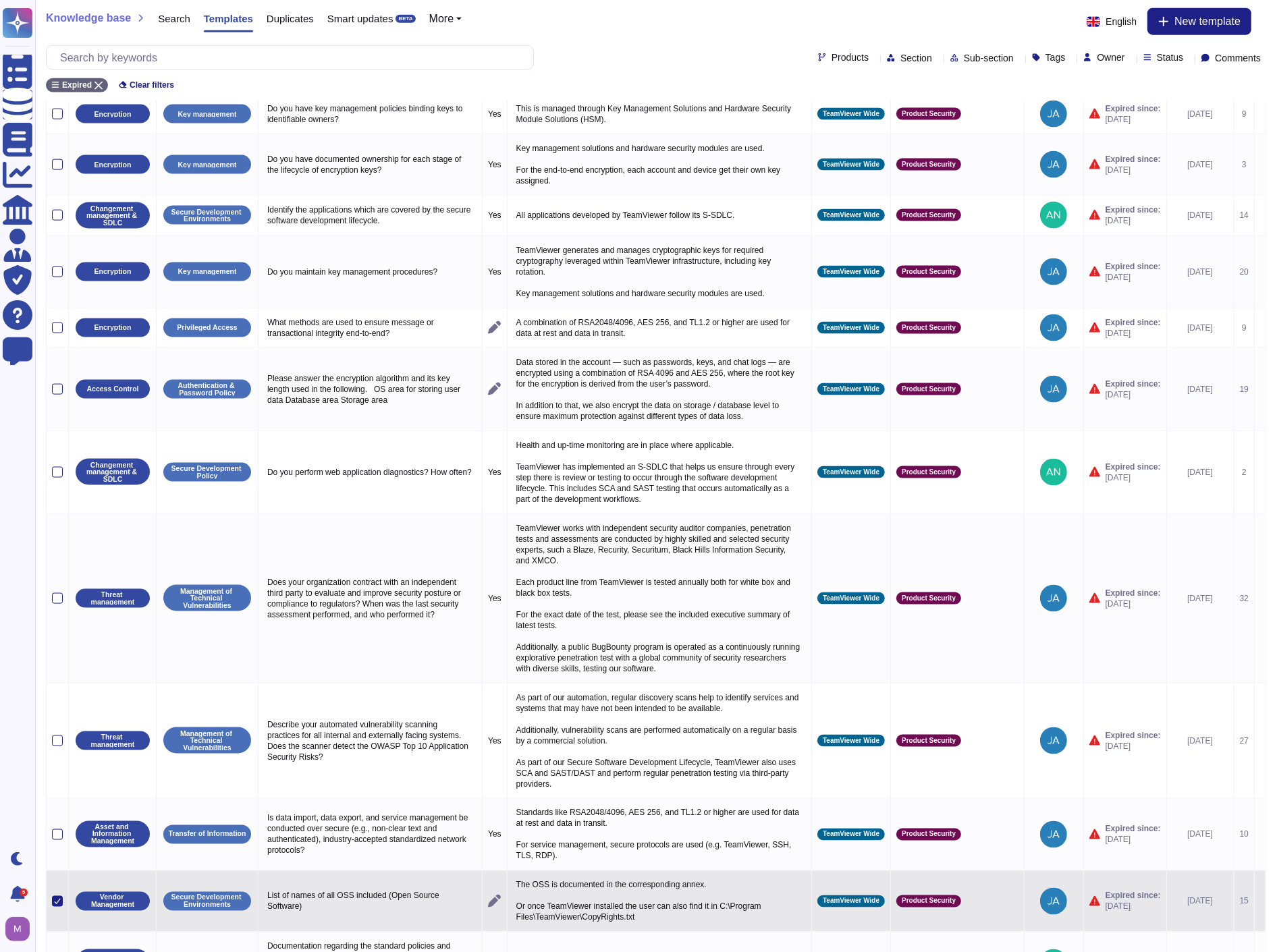
click at [1260, 902] on icon at bounding box center [1260, 902] width 0 height 0
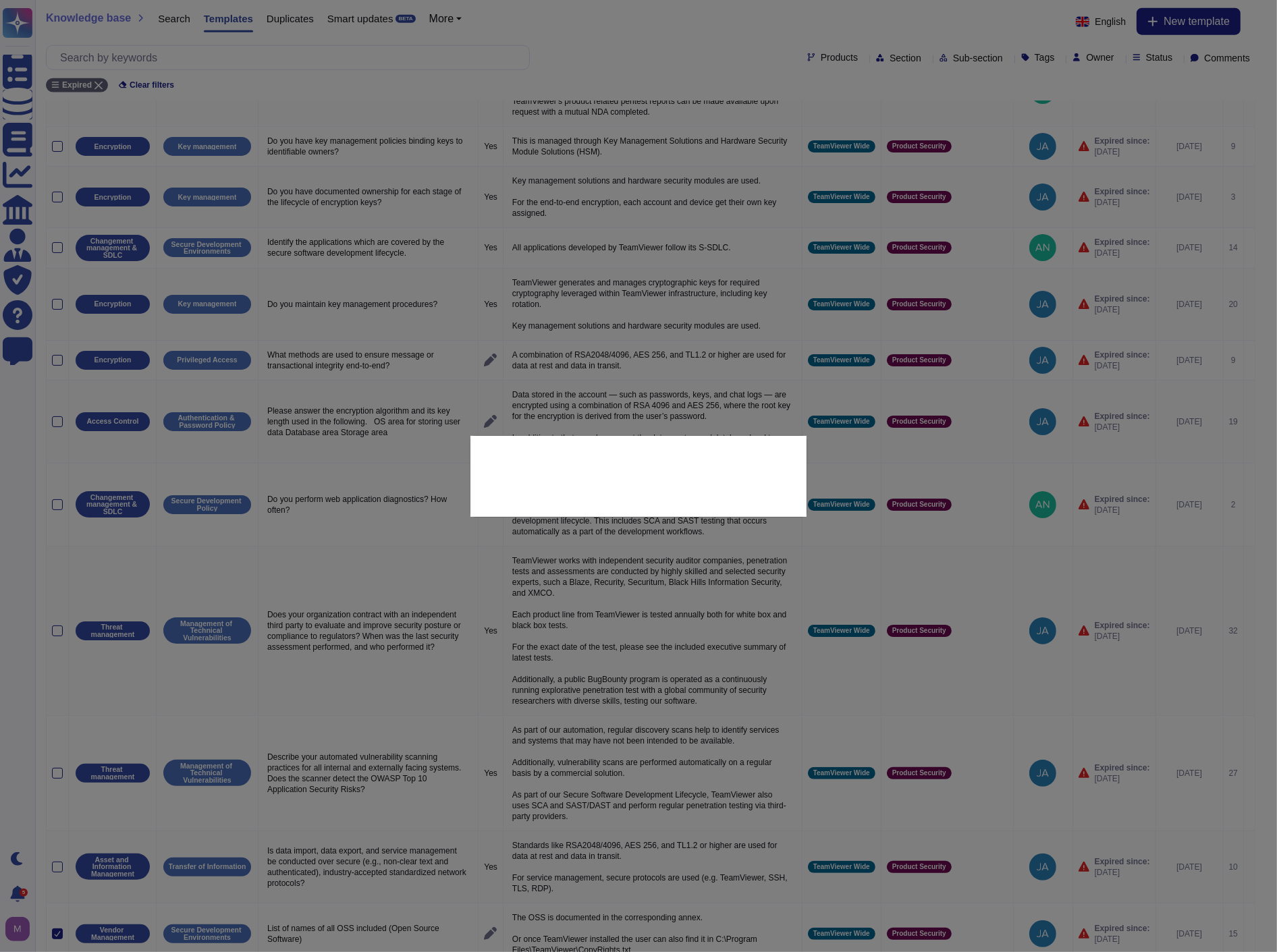
type textarea "List of names of all OSS included (Open Source Software)"
type textarea "The OSS is documented in the corresponding annex. Or once TeamViewer installed …"
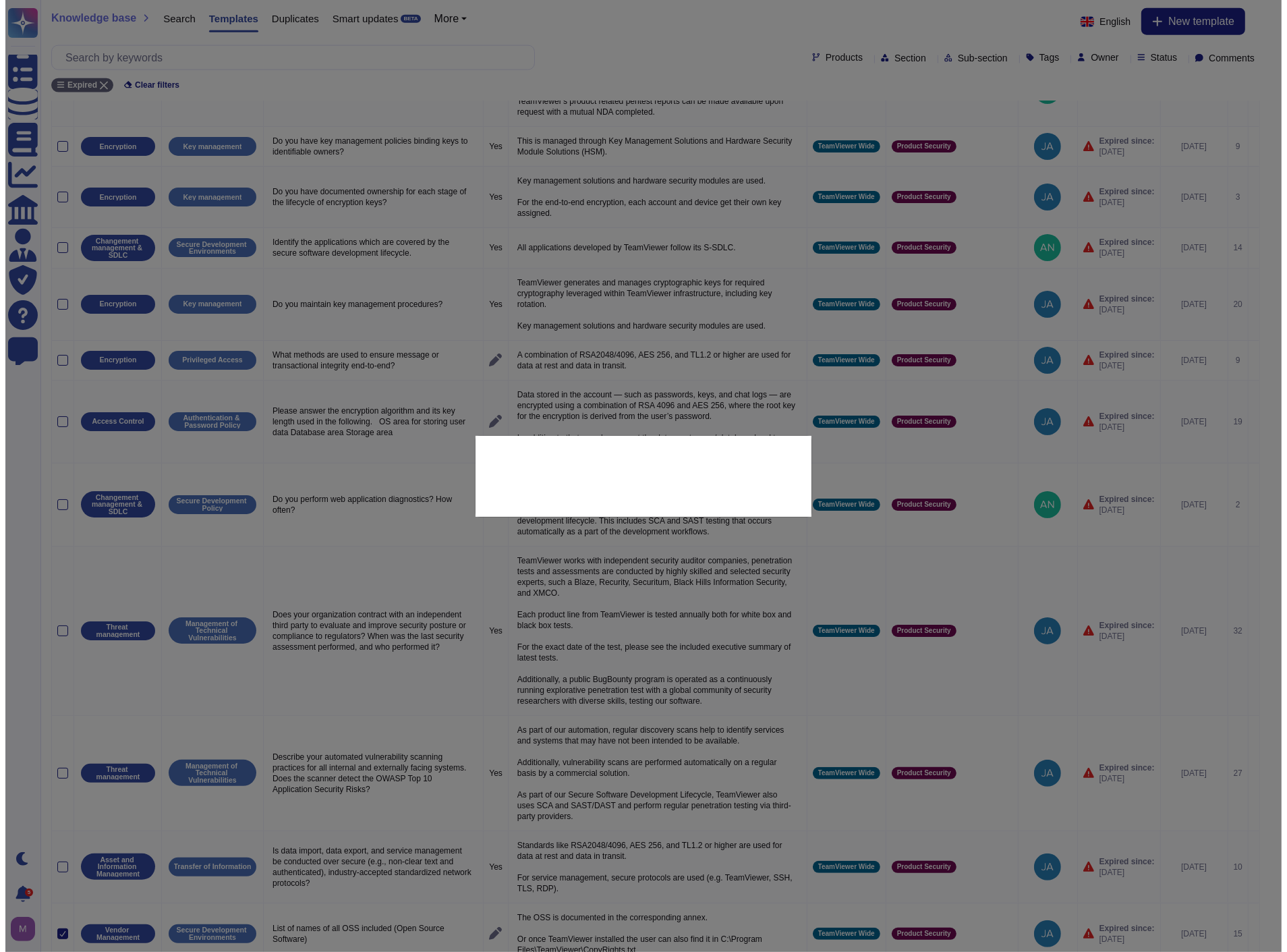
scroll to position [2062, 0]
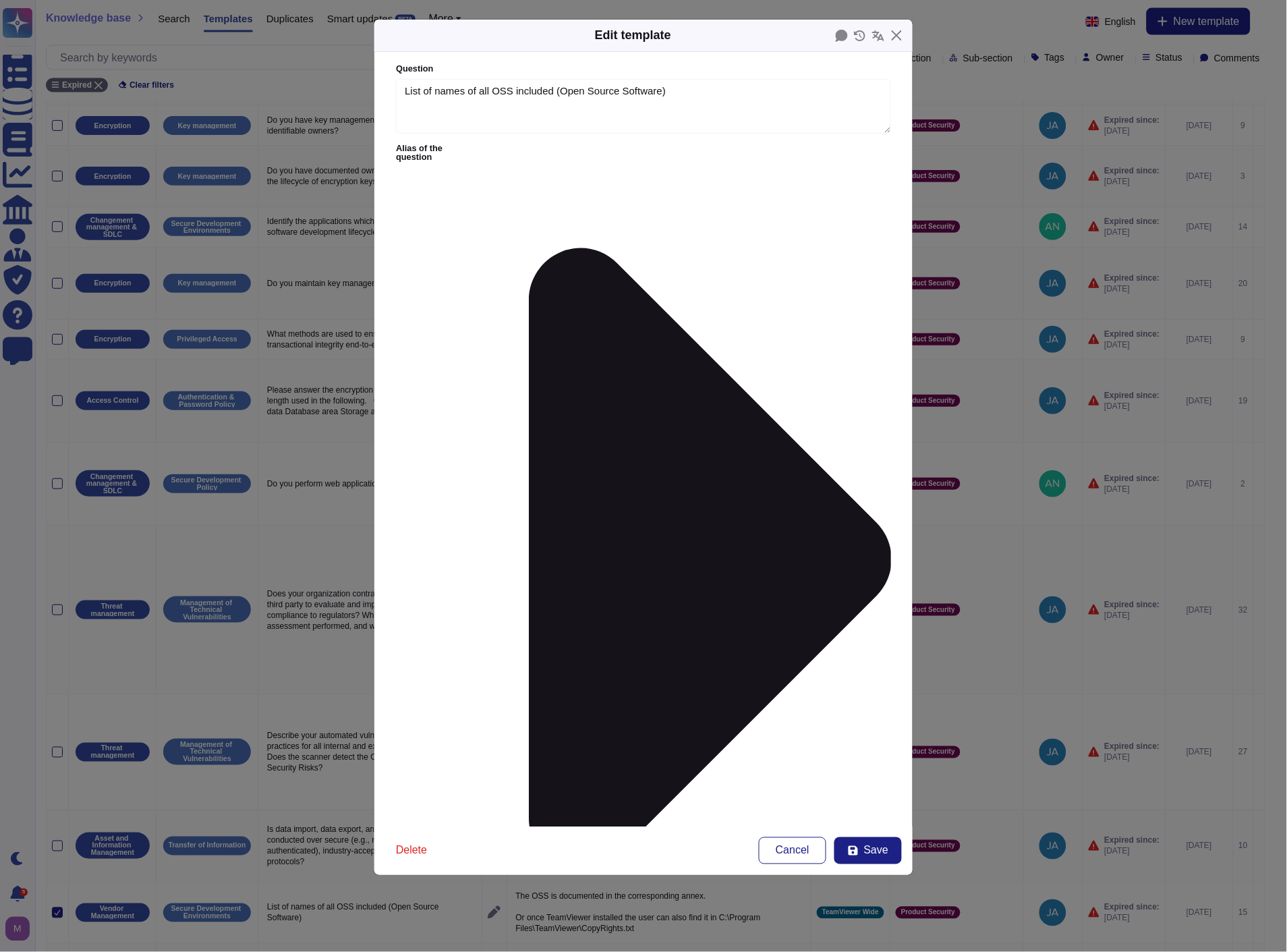
type textarea "List of names of all OSS included (Open Source Software)"
drag, startPoint x: 657, startPoint y: 224, endPoint x: 857, endPoint y: 219, distance: 200.1
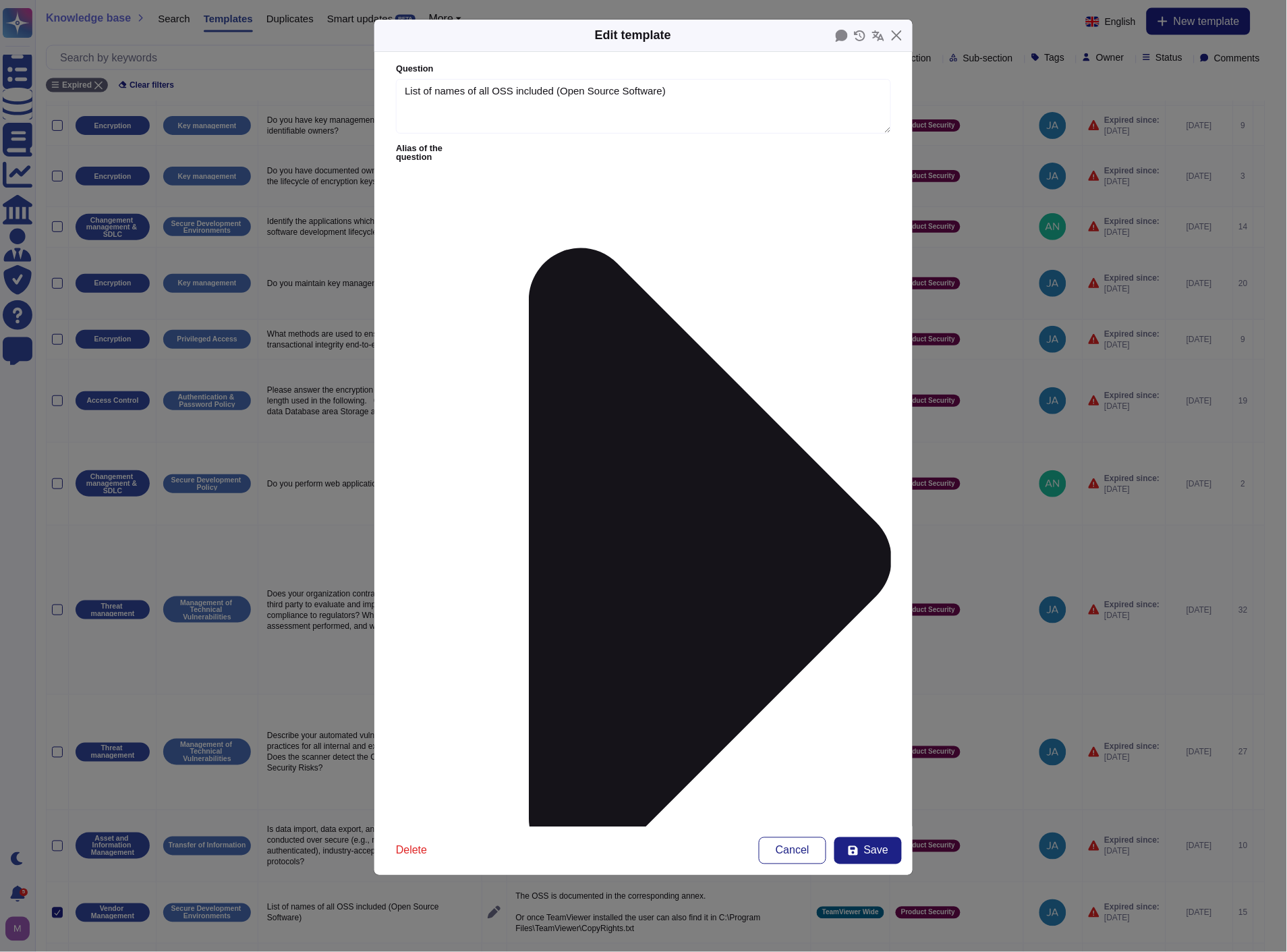
click at [0, 0] on lt-span "installed ," at bounding box center [0, 0] width 0 height 0
drag, startPoint x: 634, startPoint y: 198, endPoint x: 385, endPoint y: 185, distance: 249.3
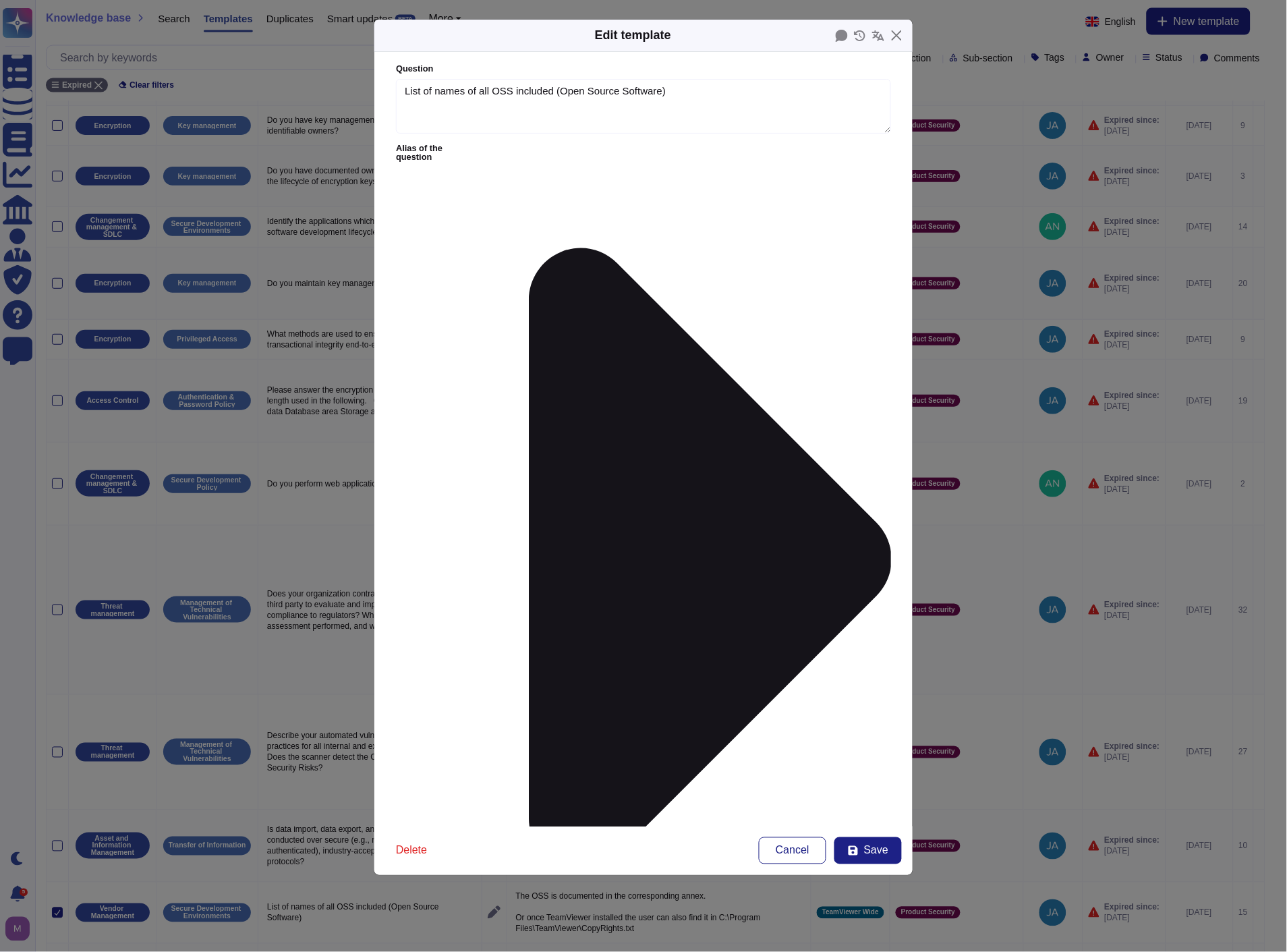
click at [385, 185] on form "Question List of names of all OSS included (Open Source Software) Alias of the …" at bounding box center [644, 439] width 538 height 774
drag, startPoint x: 670, startPoint y: 194, endPoint x: 403, endPoint y: 196, distance: 267.0
drag, startPoint x: 535, startPoint y: 194, endPoint x: 644, endPoint y: 193, distance: 109.0
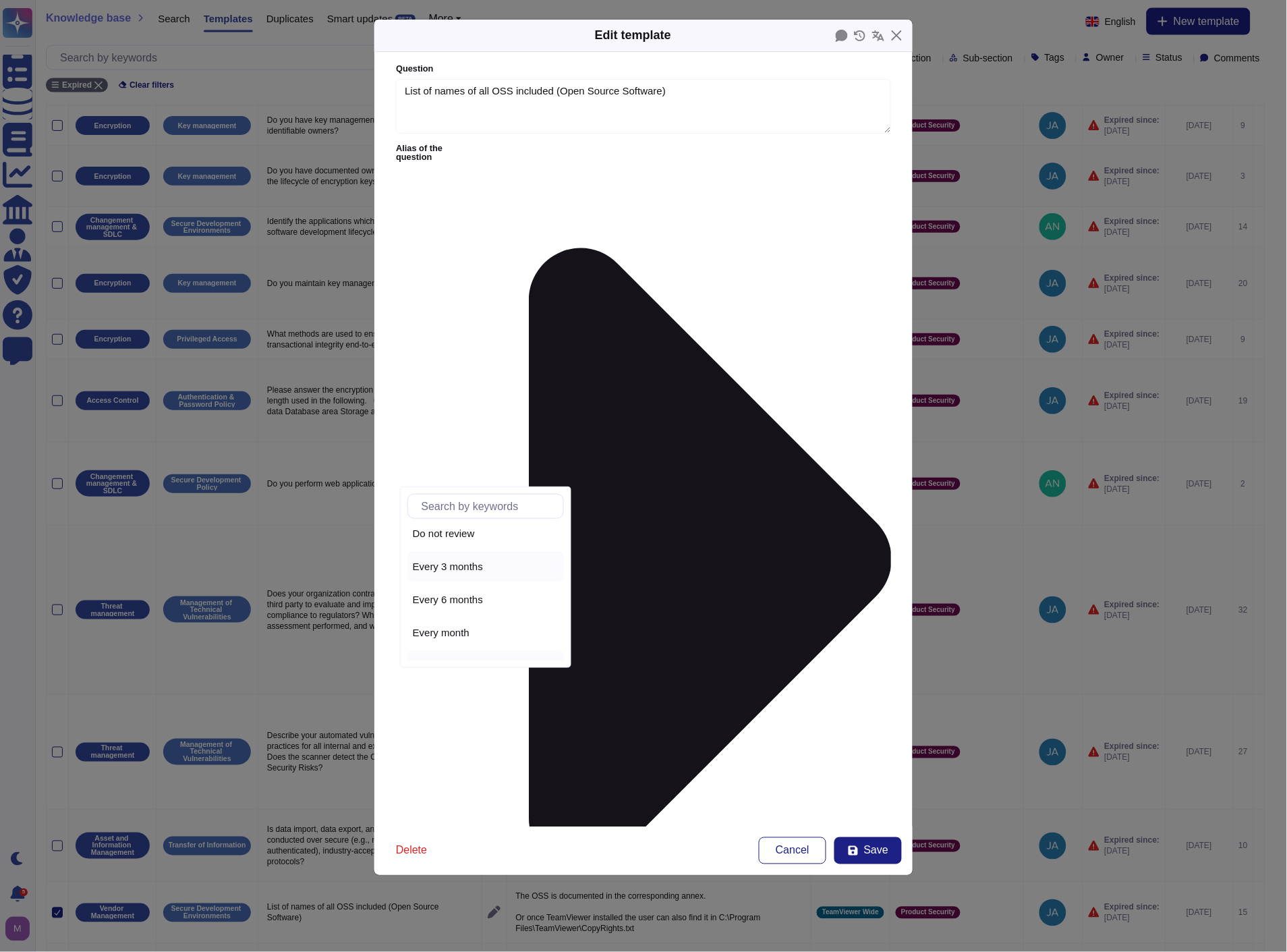
scroll to position [61, 0]
click at [504, 640] on div "Every year" at bounding box center [485, 645] width 146 height 12
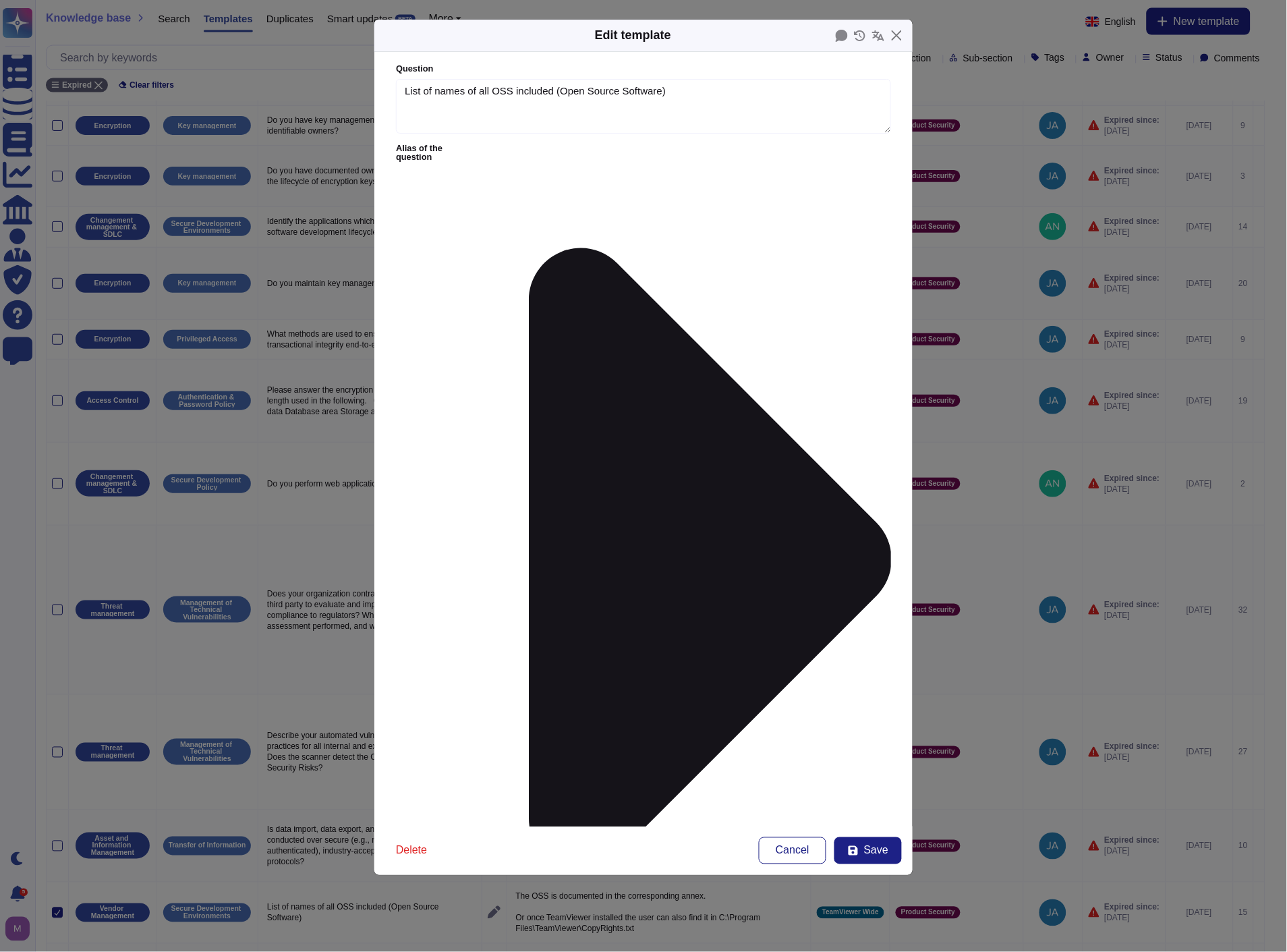
click at [490, 577] on div "From [DATE]" at bounding box center [467, 576] width 109 height 12
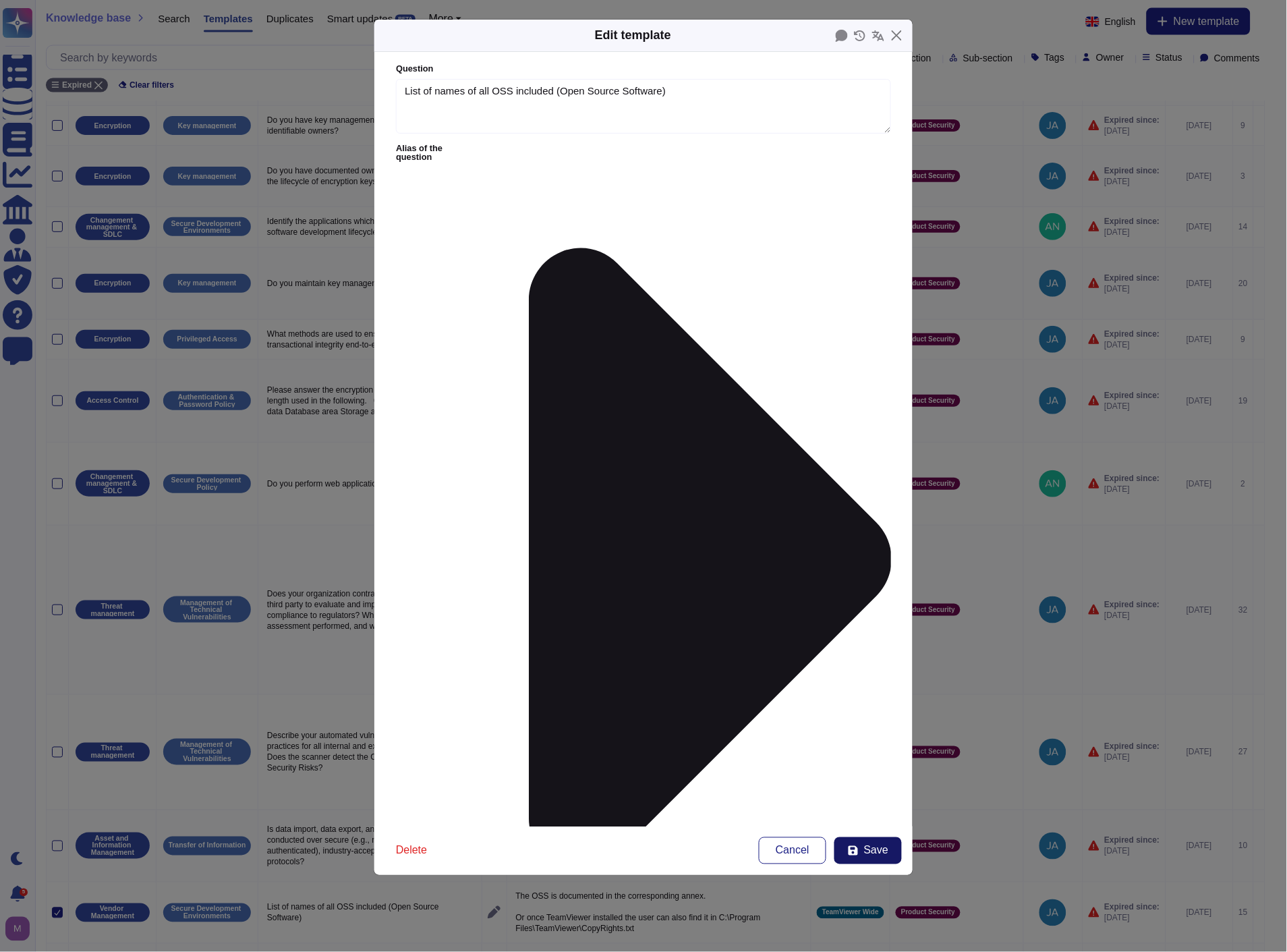
click at [865, 847] on span "Save" at bounding box center [876, 850] width 25 height 10
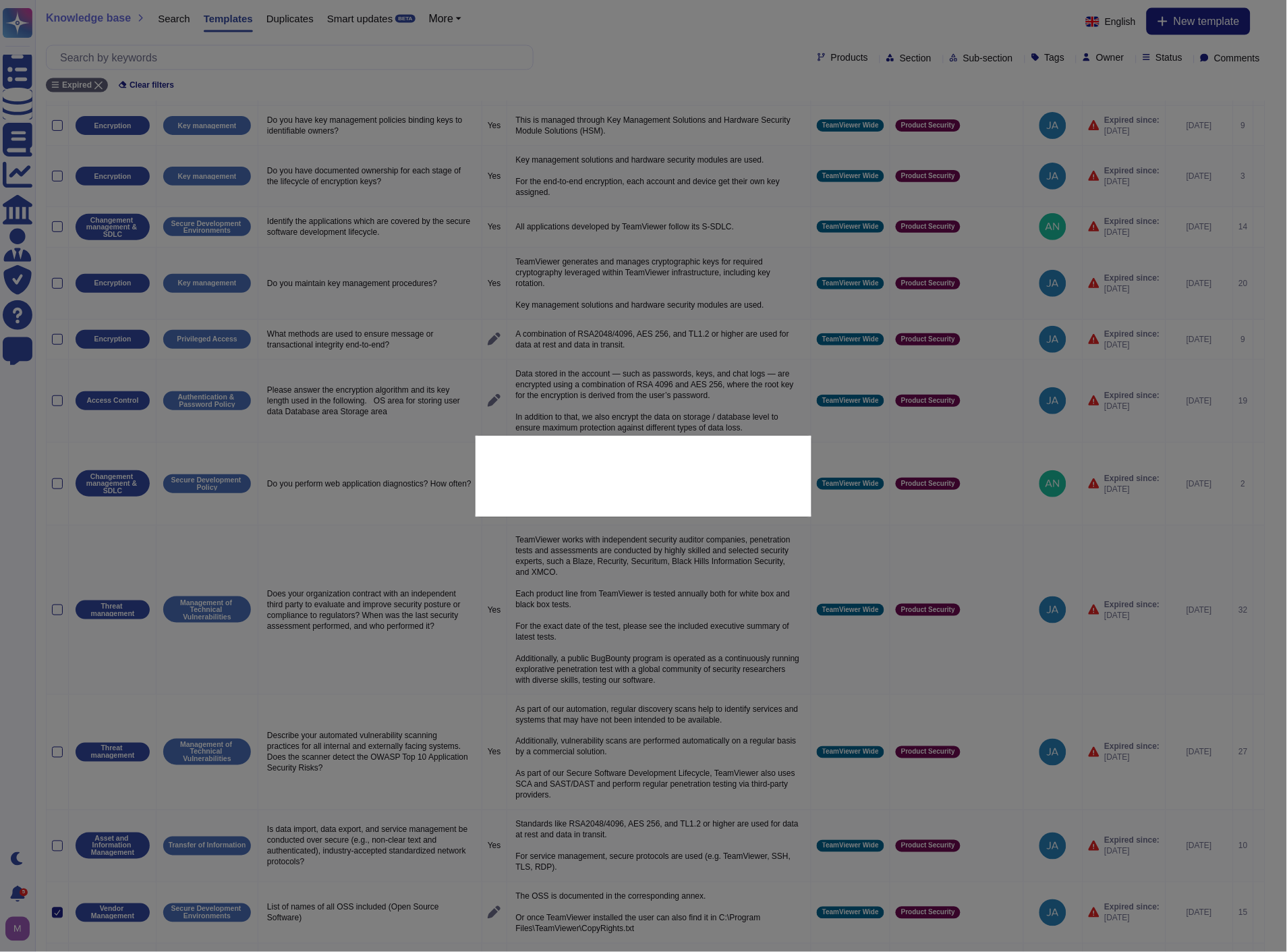
type textarea "The OSS is documented in the corresponding annex. Or once TeamViewer installed …"
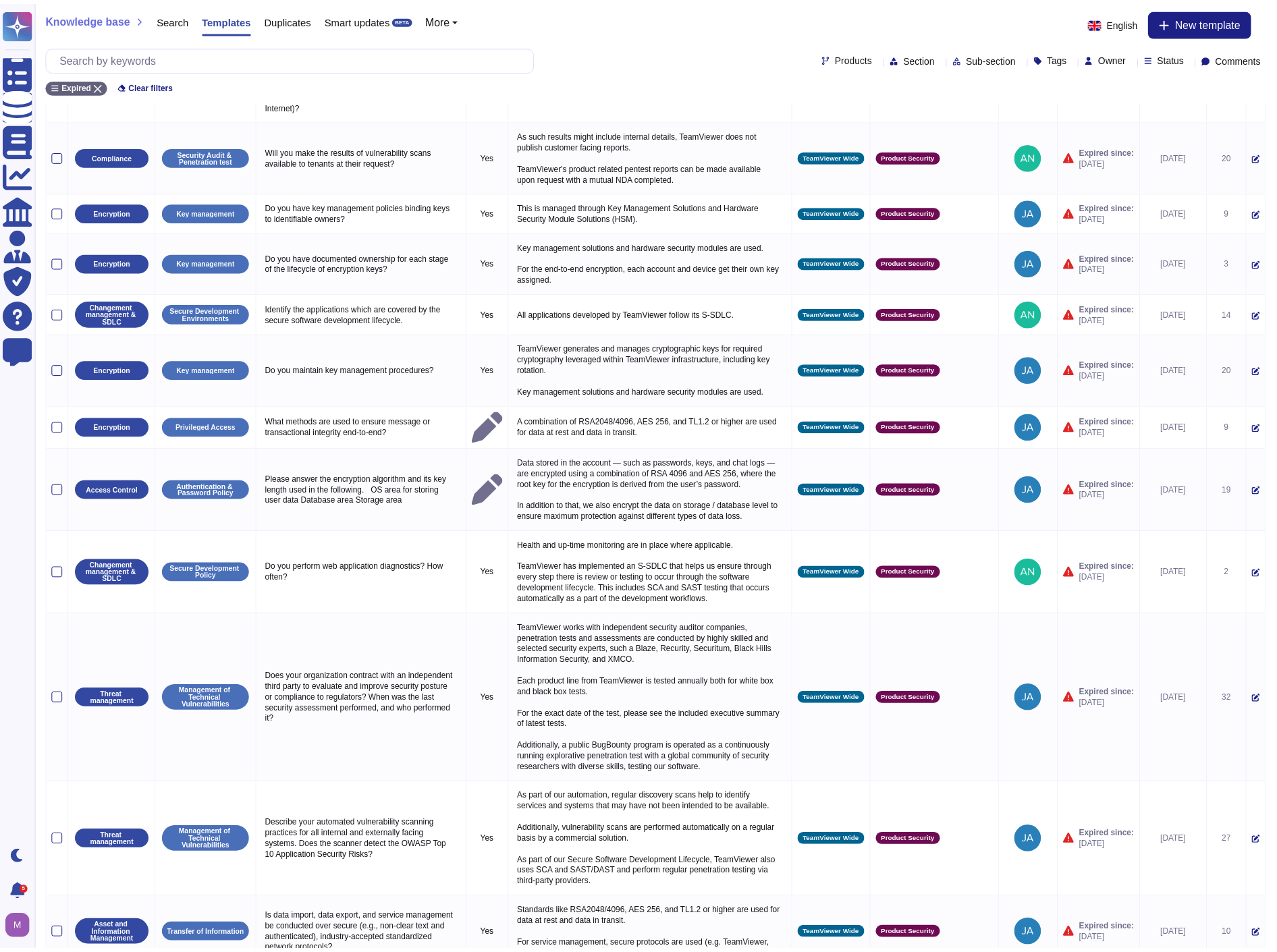
scroll to position [2072, 0]
